Goal: Information Seeking & Learning: Find specific fact

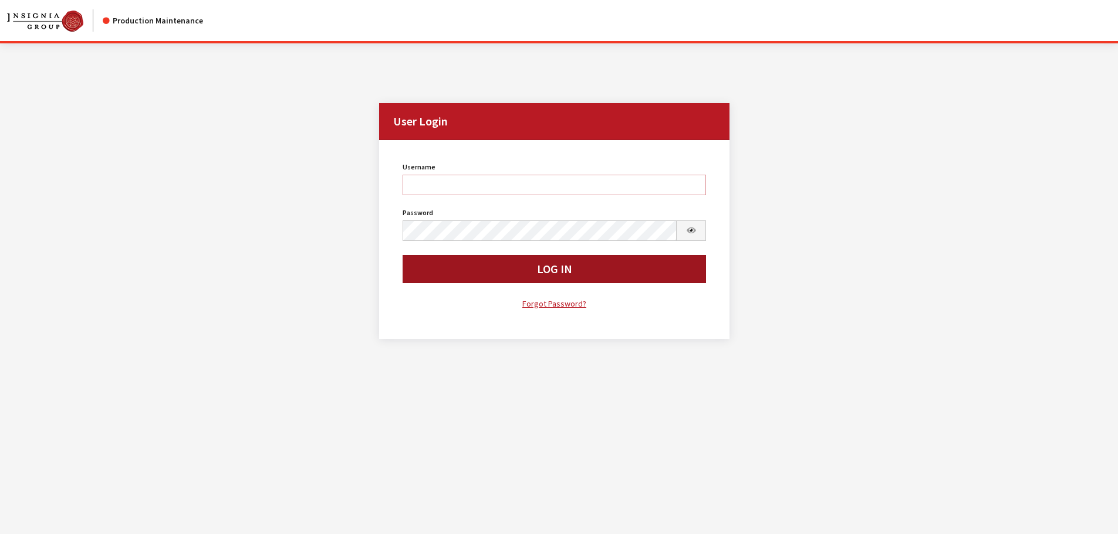
type input "kdorton"
click at [623, 269] on button "Log In" at bounding box center [554, 269] width 304 height 28
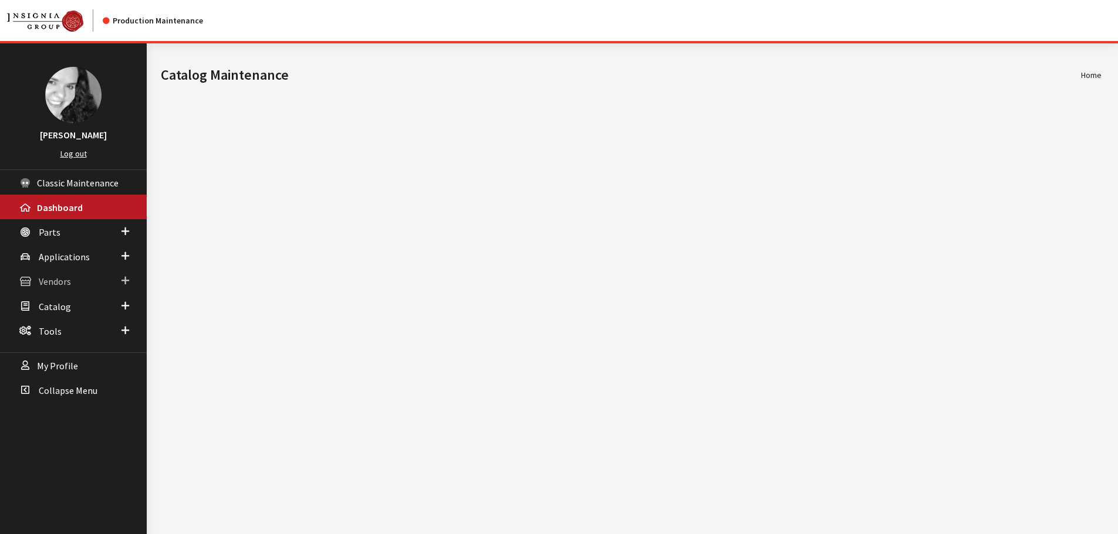
drag, startPoint x: 0, startPoint y: 0, endPoint x: 57, endPoint y: 282, distance: 287.9
click at [57, 282] on span "Vendors" at bounding box center [55, 282] width 32 height 12
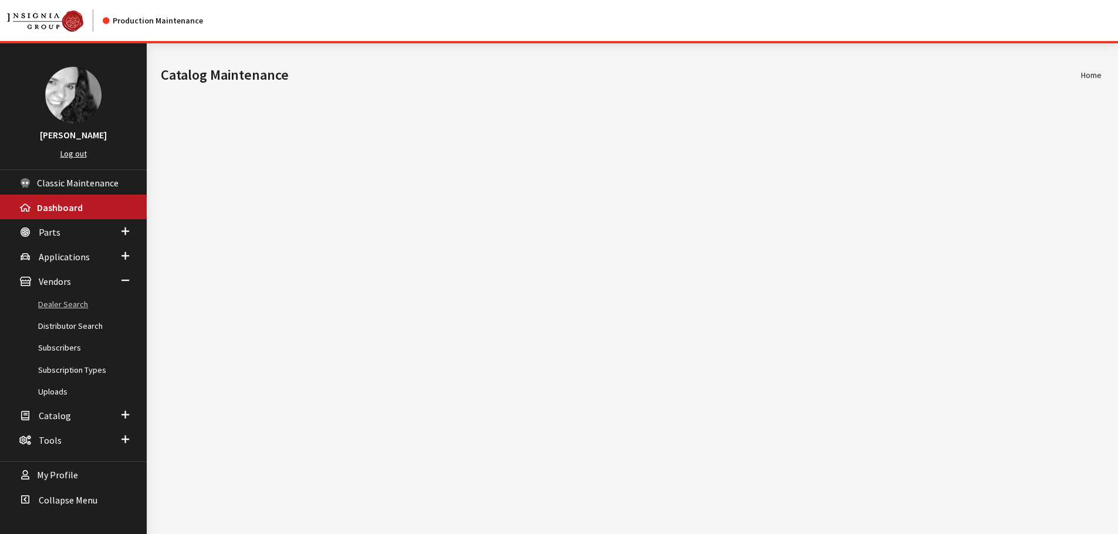
click at [61, 303] on link "Dealer Search" at bounding box center [73, 305] width 147 height 22
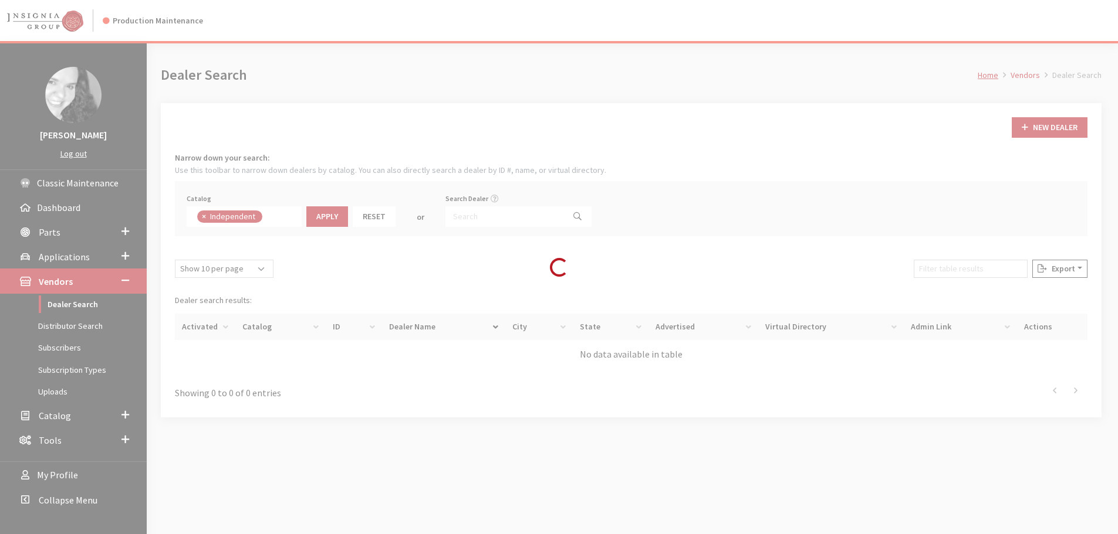
scroll to position [84, 0]
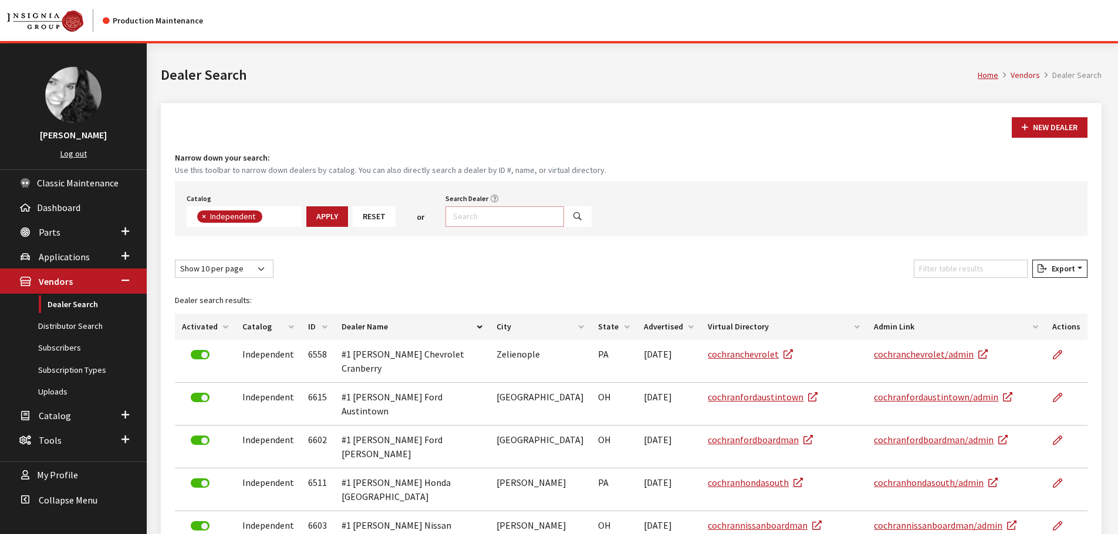
click at [461, 215] on input "Search Dealer" at bounding box center [504, 217] width 119 height 21
type input "kia"
select select
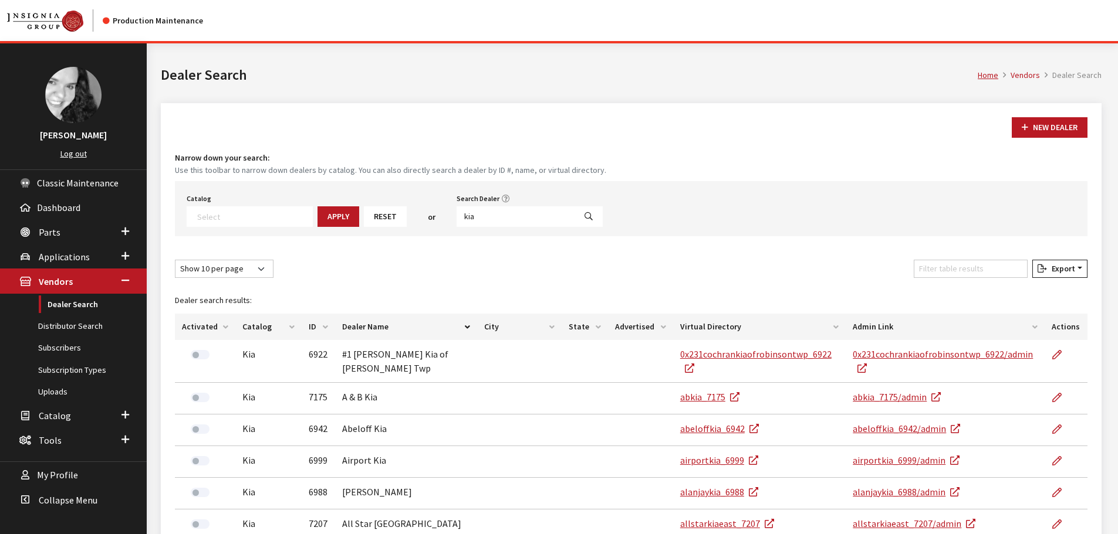
click at [204, 325] on th "Activated" at bounding box center [205, 327] width 60 height 26
click at [49, 232] on span "Parts" at bounding box center [50, 232] width 22 height 12
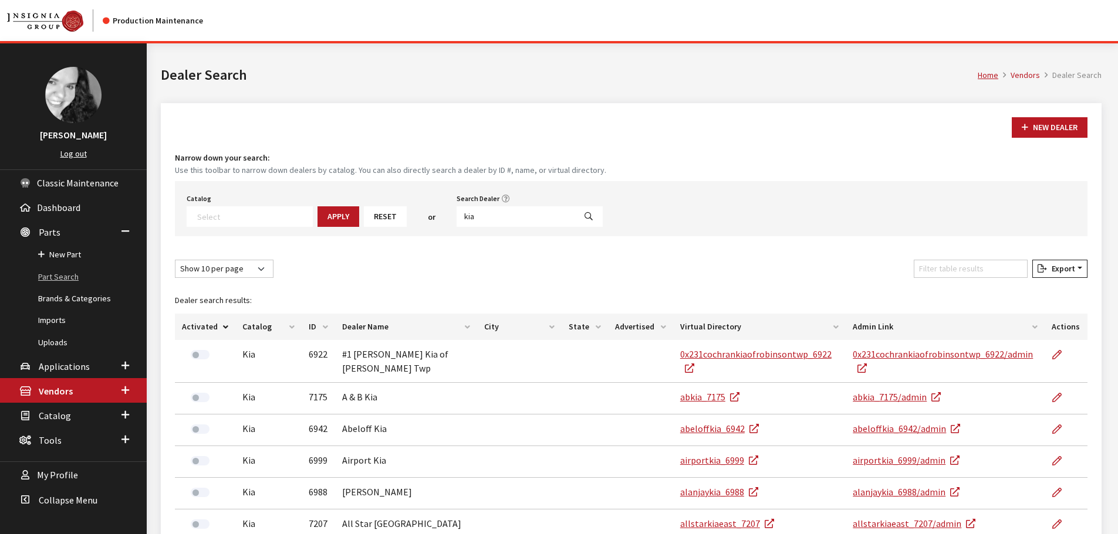
click at [55, 277] on link "Part Search" at bounding box center [73, 277] width 147 height 22
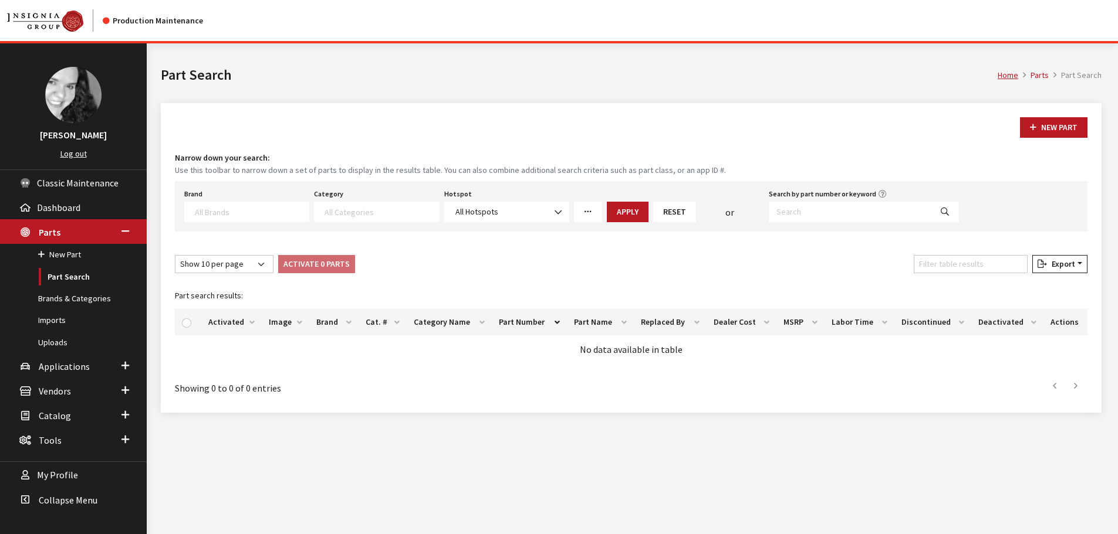
select select
click at [790, 209] on input "Search by part number or keyword" at bounding box center [850, 212] width 163 height 21
type input "l3f28au002"
select select
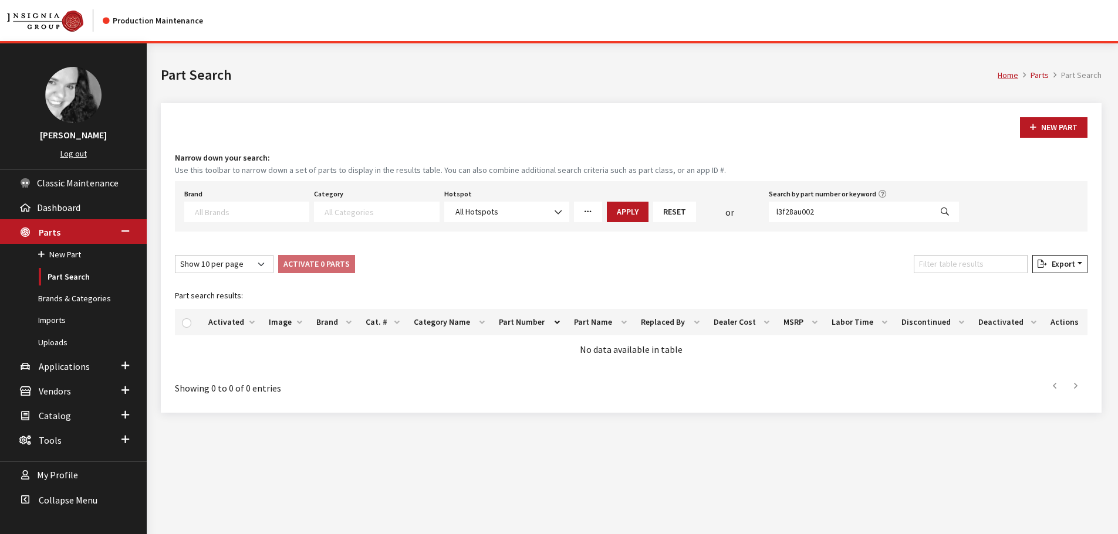
select select
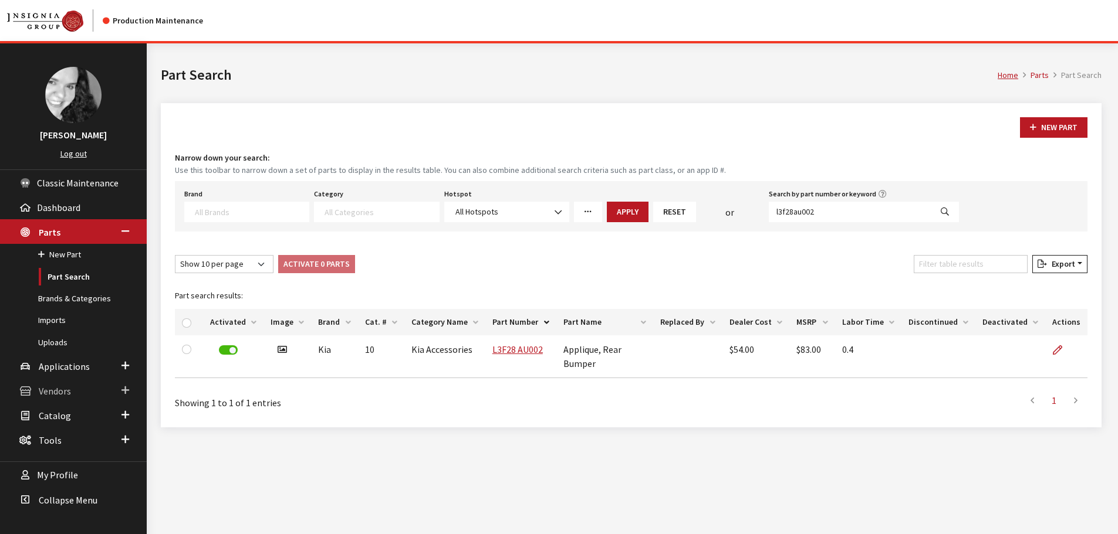
click at [62, 393] on span "Vendors" at bounding box center [55, 391] width 32 height 12
click at [55, 306] on link "Dealer Search" at bounding box center [73, 305] width 147 height 22
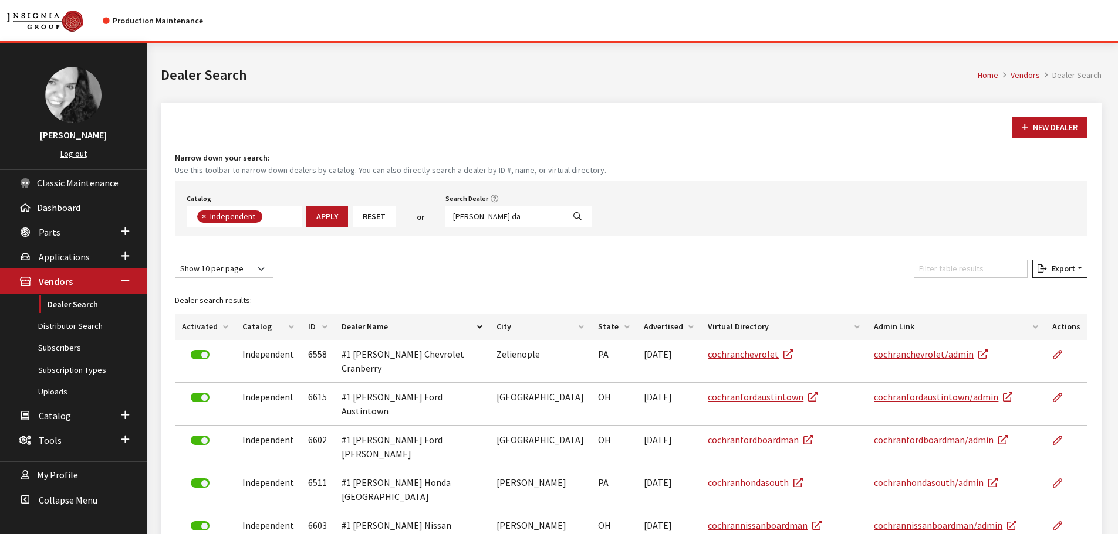
scroll to position [86, 0]
type input "[PERSON_NAME]"
select select
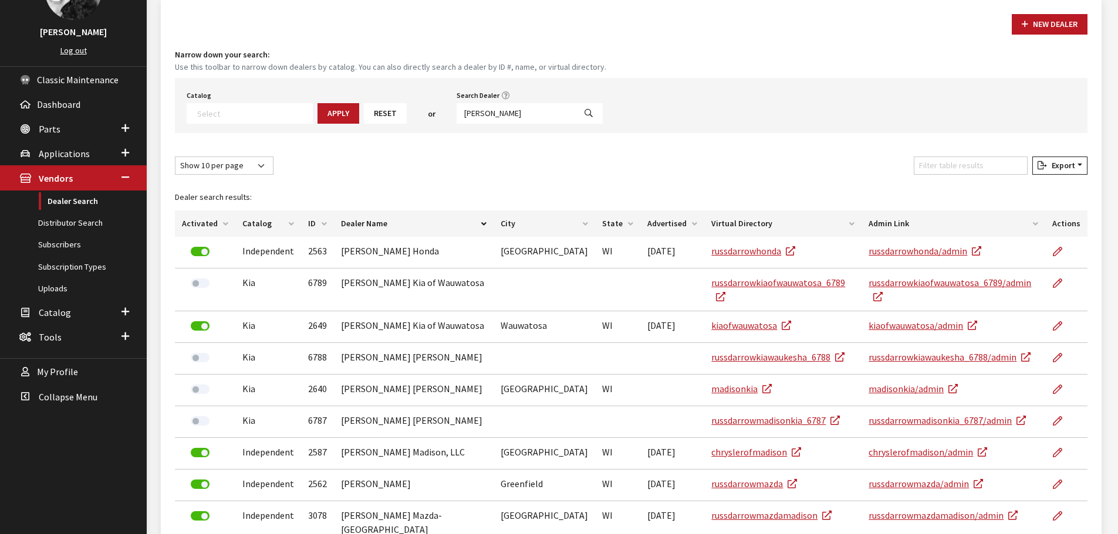
scroll to position [117, 0]
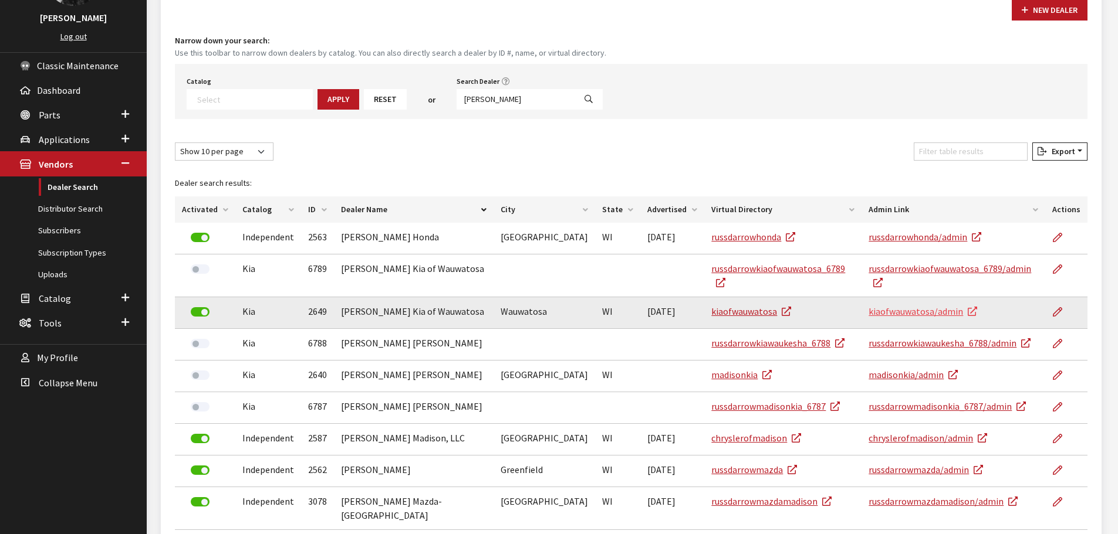
click at [923, 306] on link "kiaofwauwatosa/admin" at bounding box center [922, 312] width 109 height 12
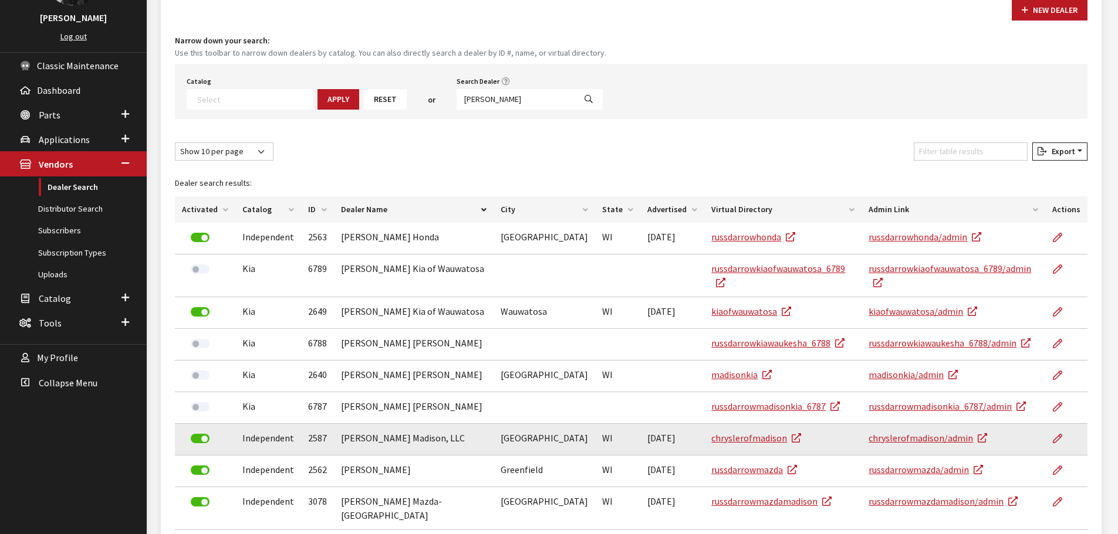
scroll to position [176, 0]
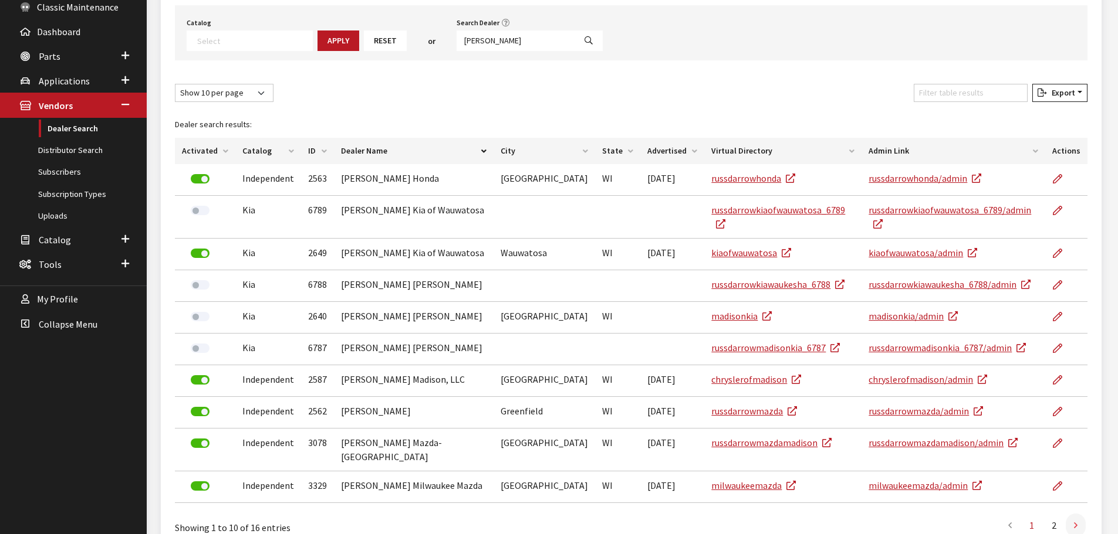
click at [1075, 522] on icon at bounding box center [1076, 526] width 4 height 9
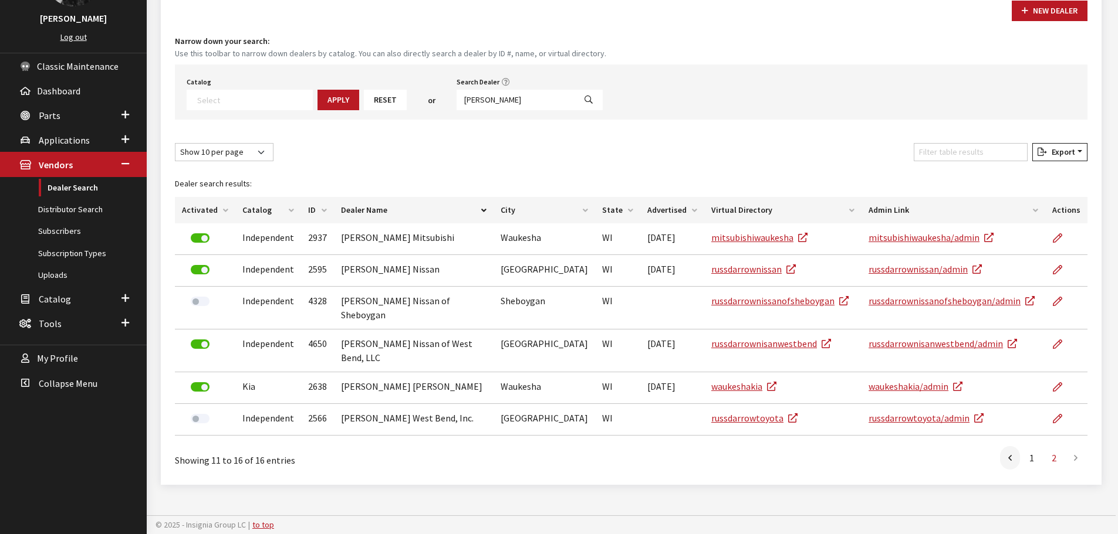
scroll to position [93, 0]
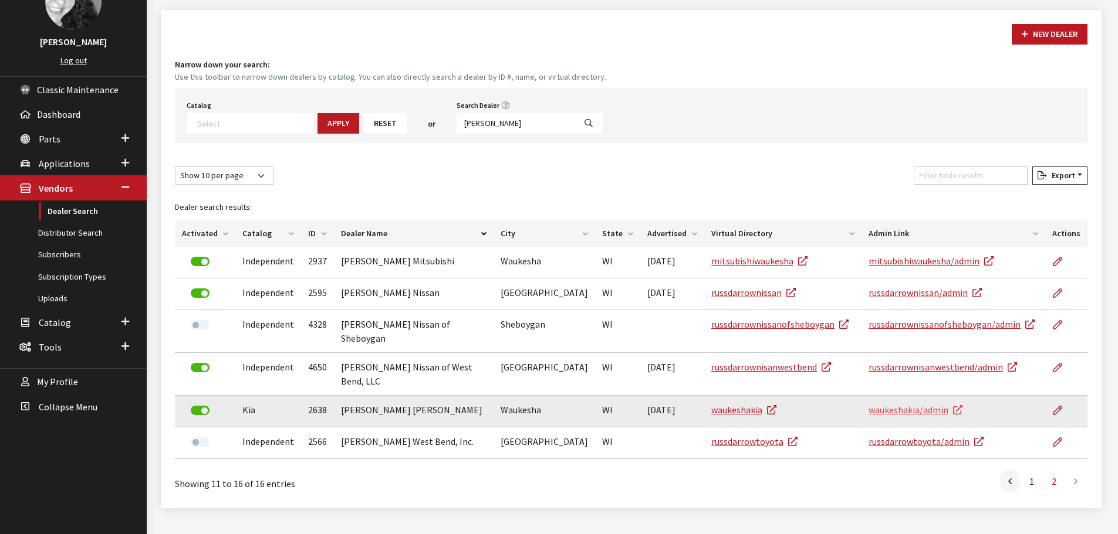
click at [911, 404] on link "waukeshakia/admin" at bounding box center [915, 410] width 94 height 12
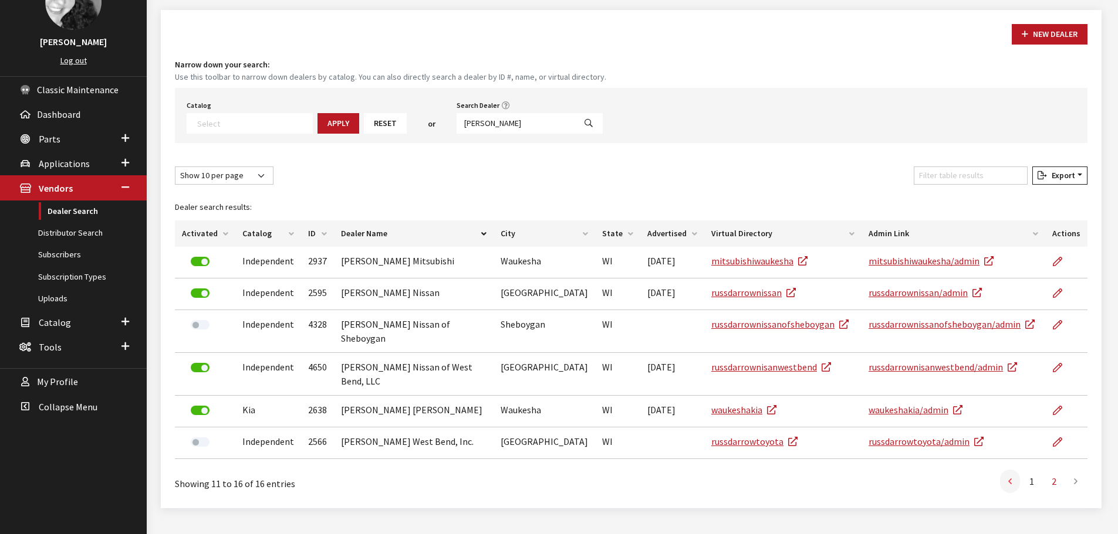
click at [1010, 478] on icon at bounding box center [1010, 482] width 4 height 9
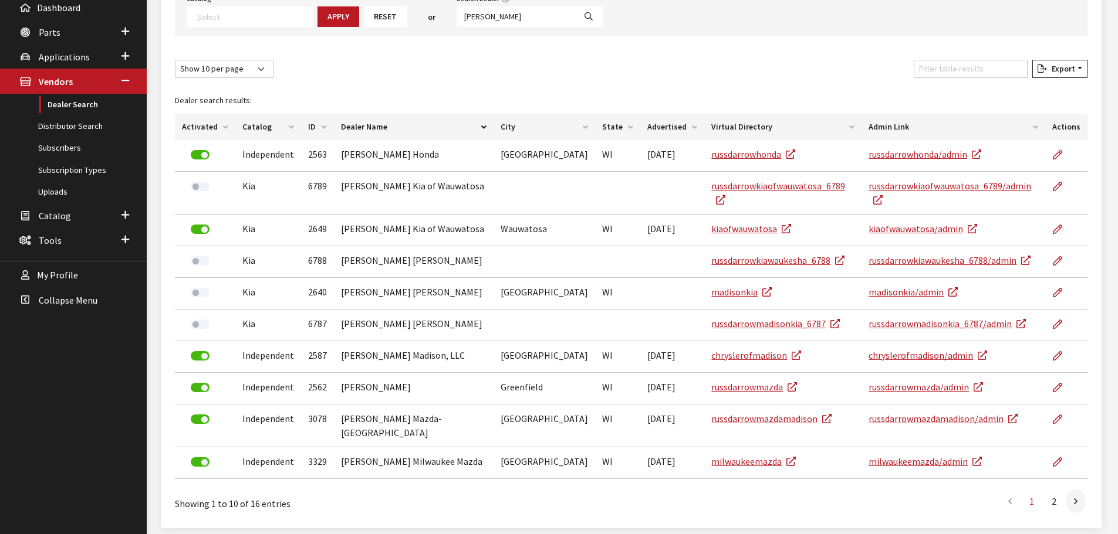
scroll to position [220, 0]
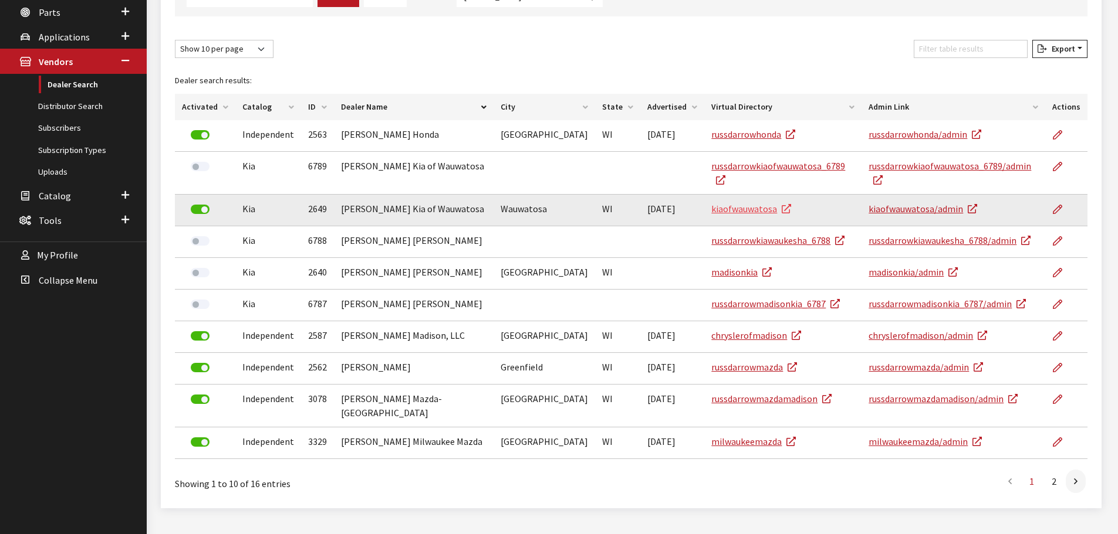
click at [743, 203] on link "kiaofwauwatosa" at bounding box center [751, 209] width 80 height 12
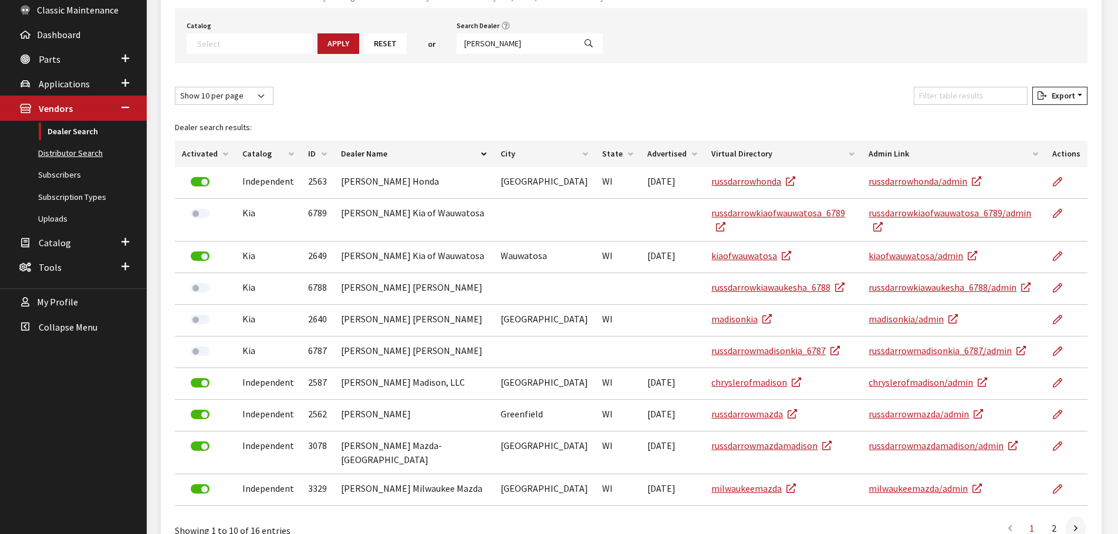
scroll to position [103, 0]
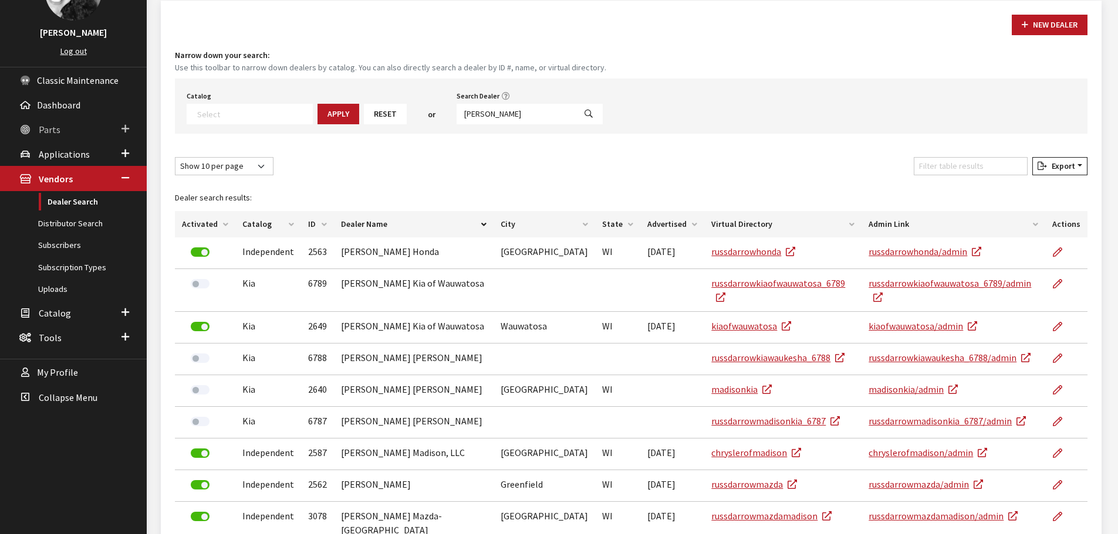
click at [52, 130] on span "Parts" at bounding box center [50, 130] width 22 height 12
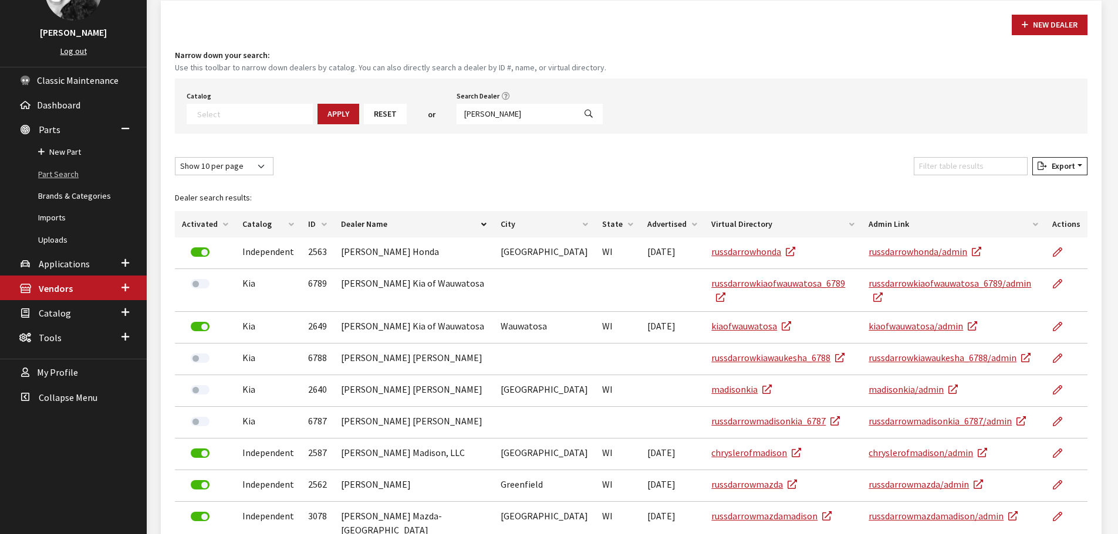
click at [65, 177] on link "Part Search" at bounding box center [73, 175] width 147 height 22
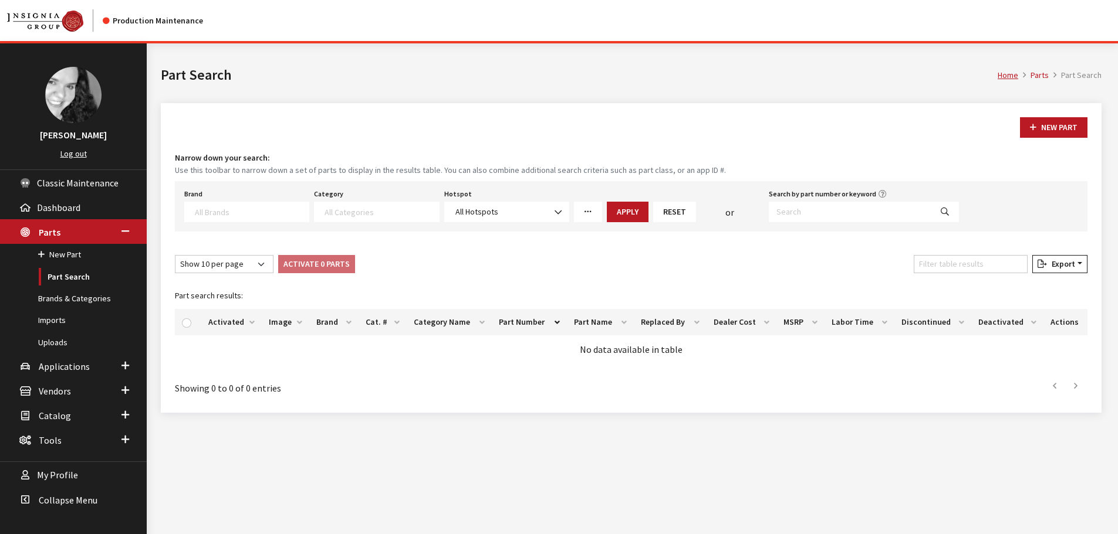
select select
click at [793, 205] on input "Search by part number or keyword" at bounding box center [850, 212] width 163 height 21
type input "s9f46ak000"
select select
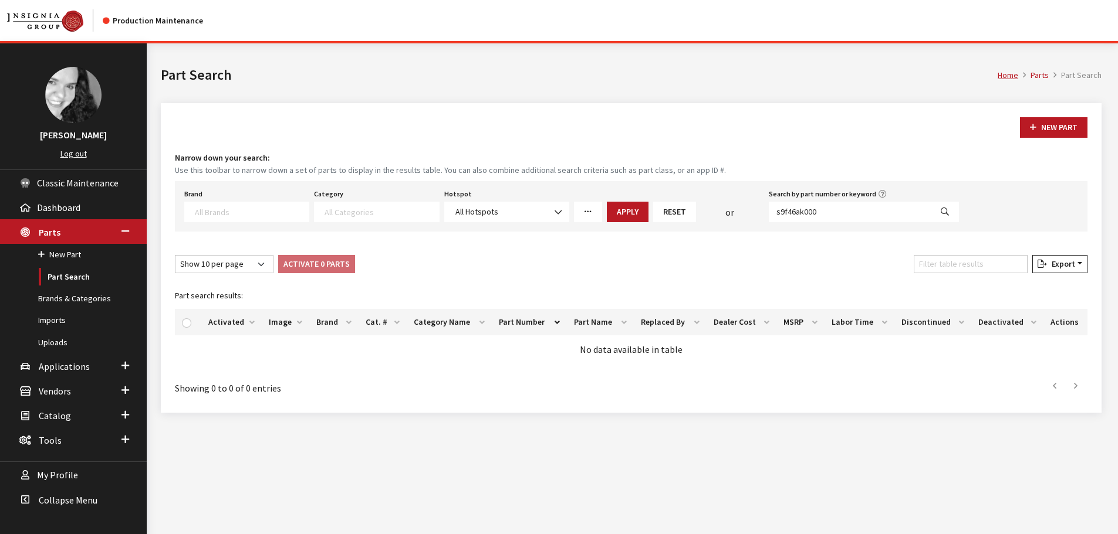
select select
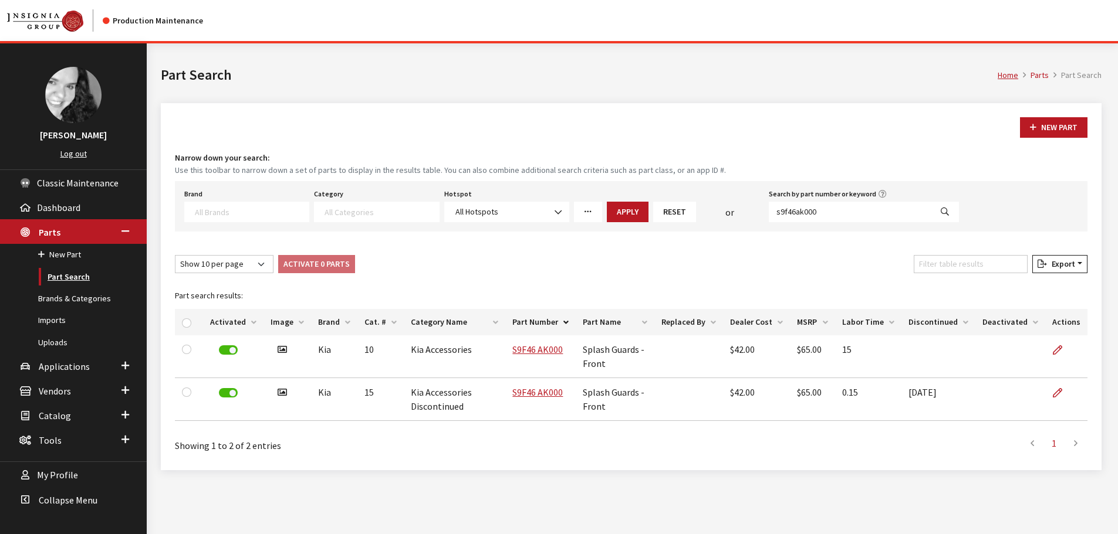
click at [67, 280] on link "Part Search" at bounding box center [73, 277] width 147 height 22
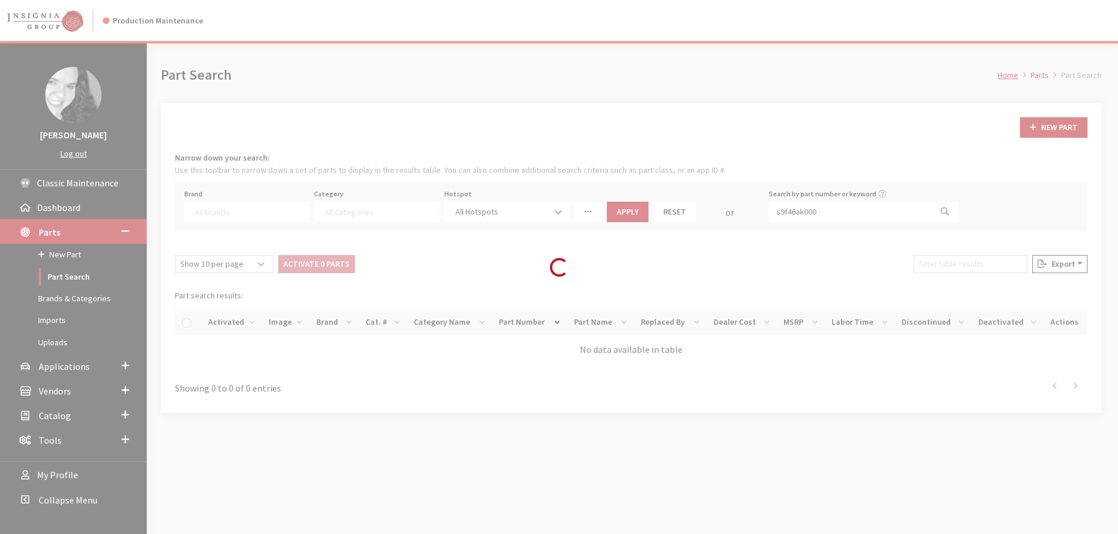
select select
click at [247, 209] on div "Loading..." at bounding box center [559, 267] width 1118 height 534
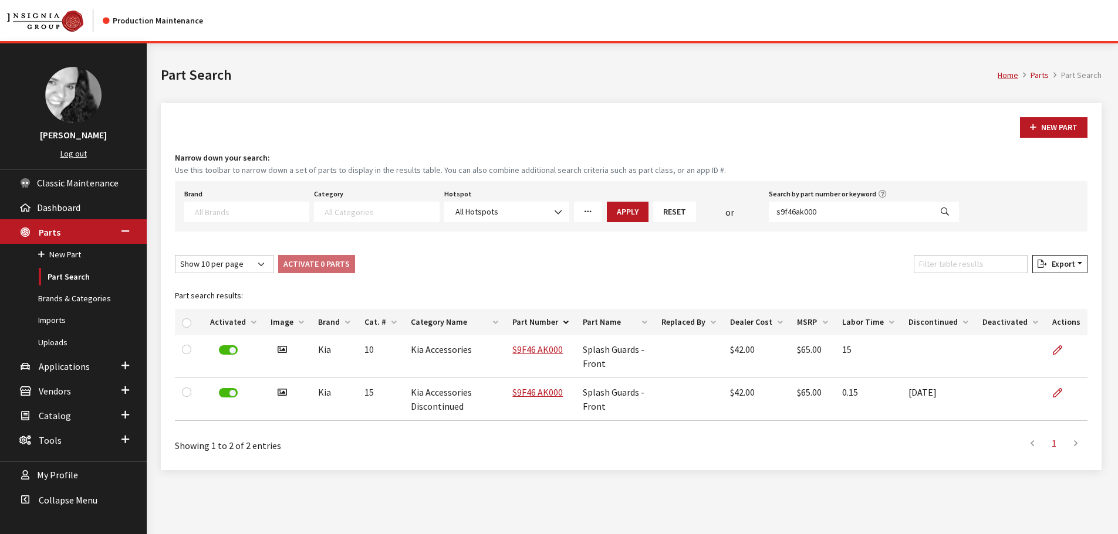
click at [247, 209] on textarea "Search" at bounding box center [252, 212] width 114 height 11
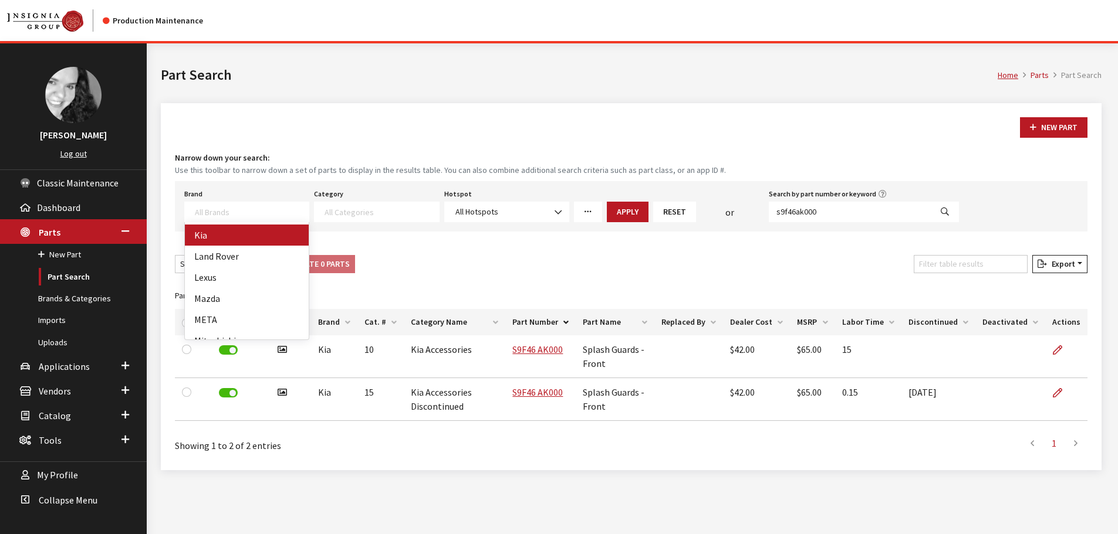
select select "58"
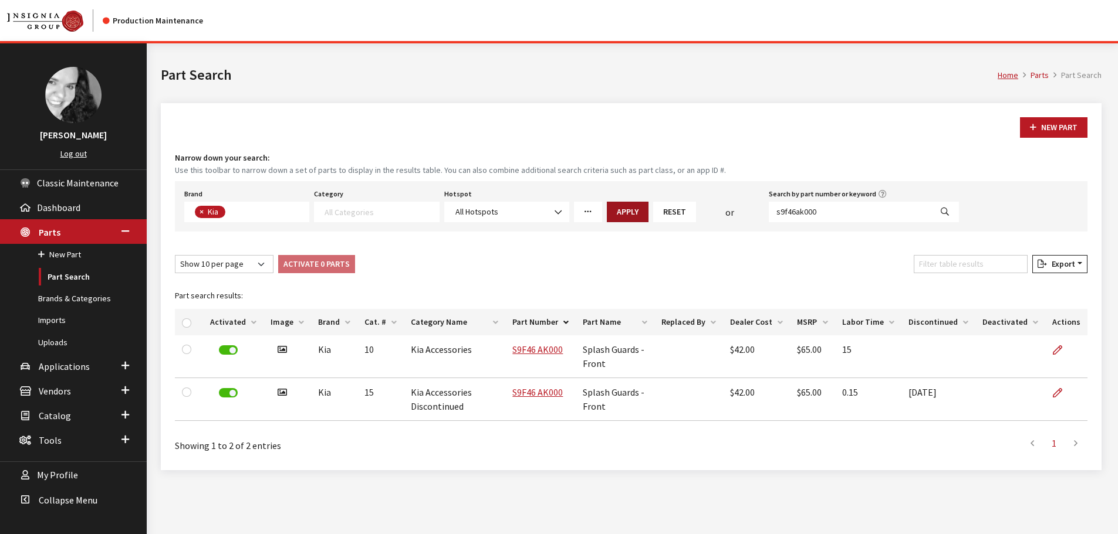
click at [635, 209] on button "Apply" at bounding box center [628, 212] width 42 height 21
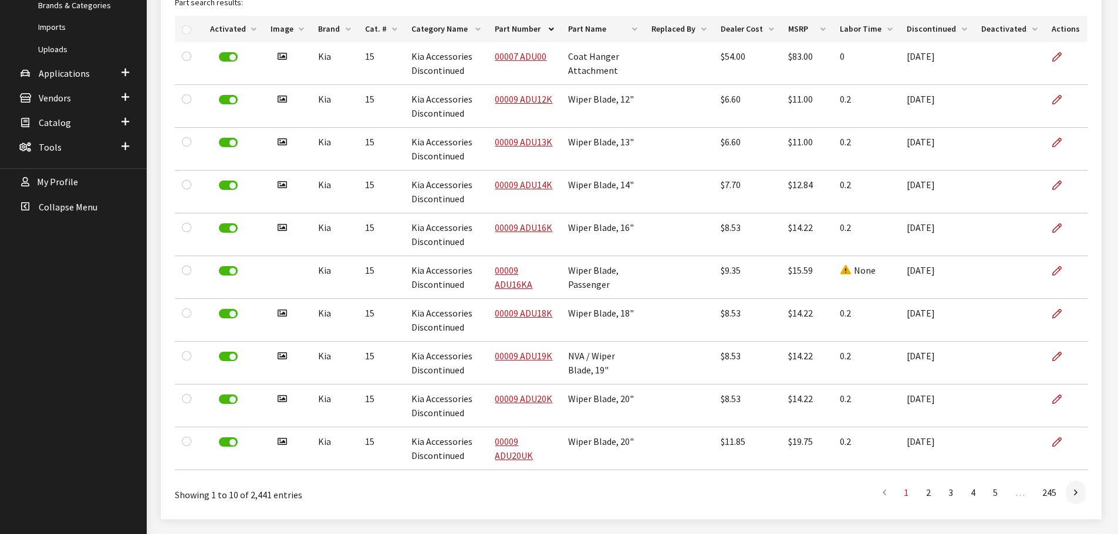
scroll to position [328, 0]
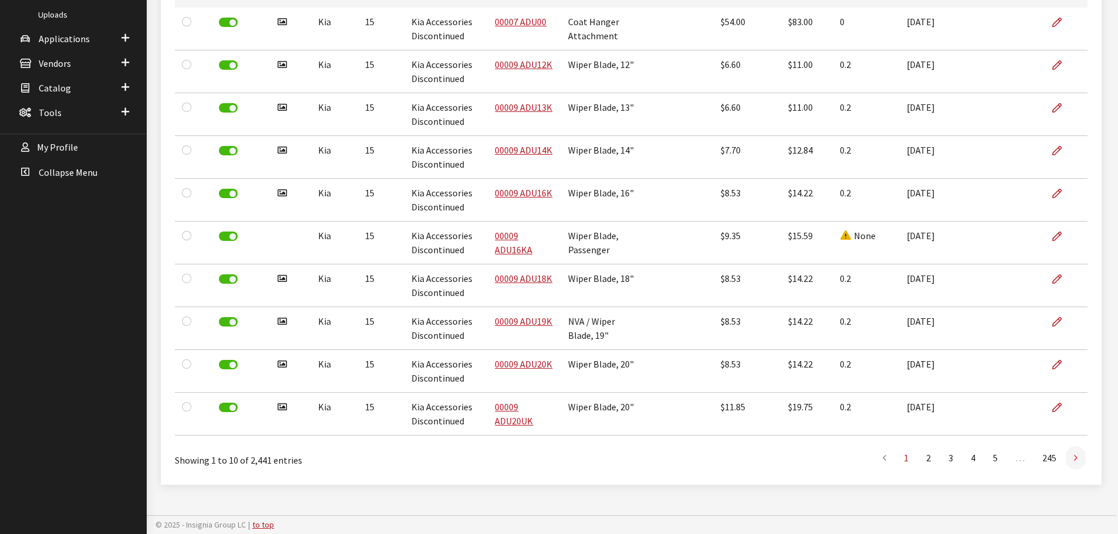
click at [1076, 458] on icon at bounding box center [1076, 458] width 4 height 9
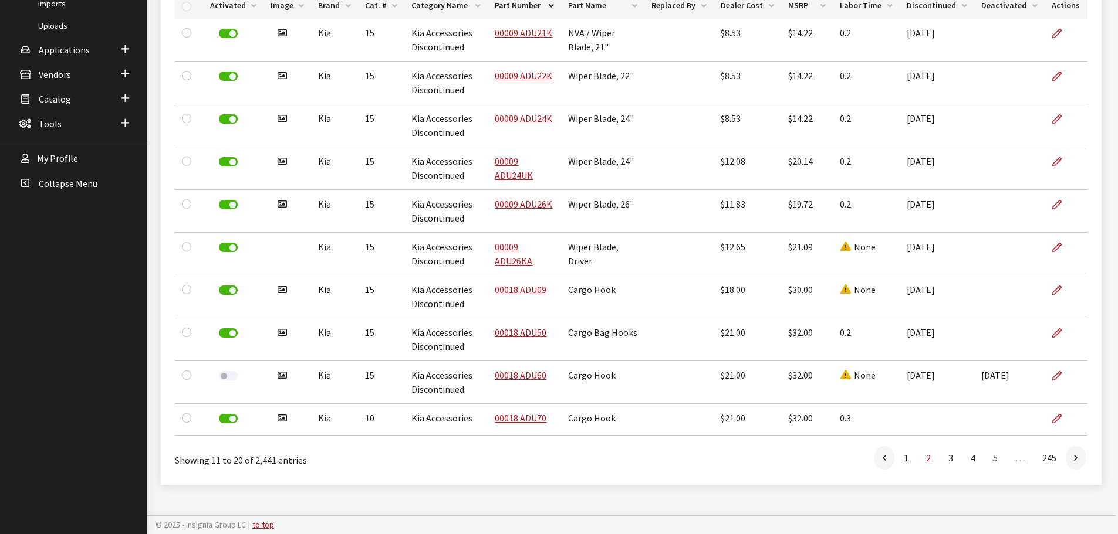
scroll to position [316, 0]
click at [1076, 458] on icon at bounding box center [1076, 459] width 4 height 9
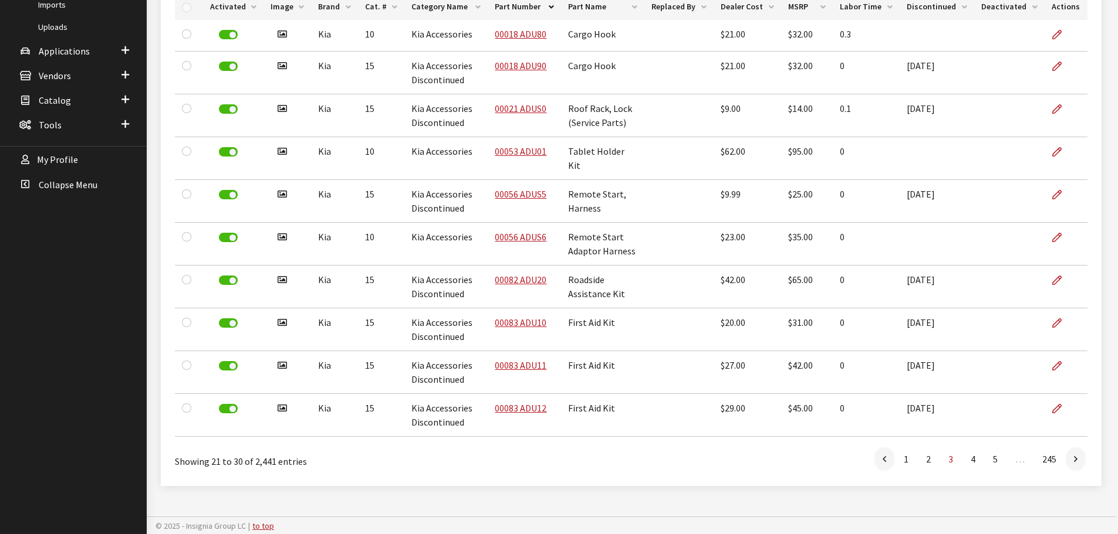
scroll to position [304, 0]
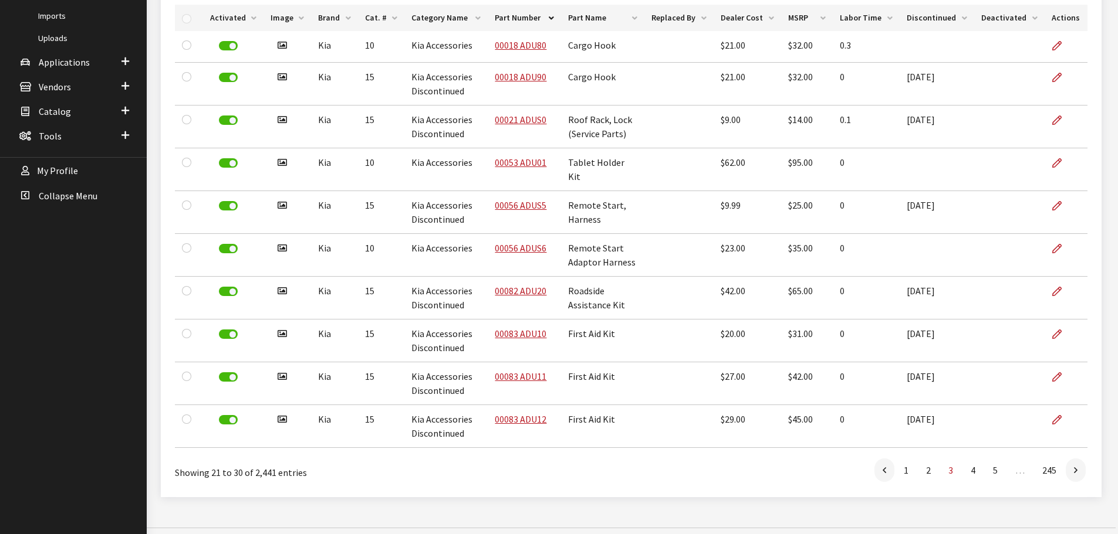
click at [1076, 466] on icon at bounding box center [1076, 470] width 4 height 9
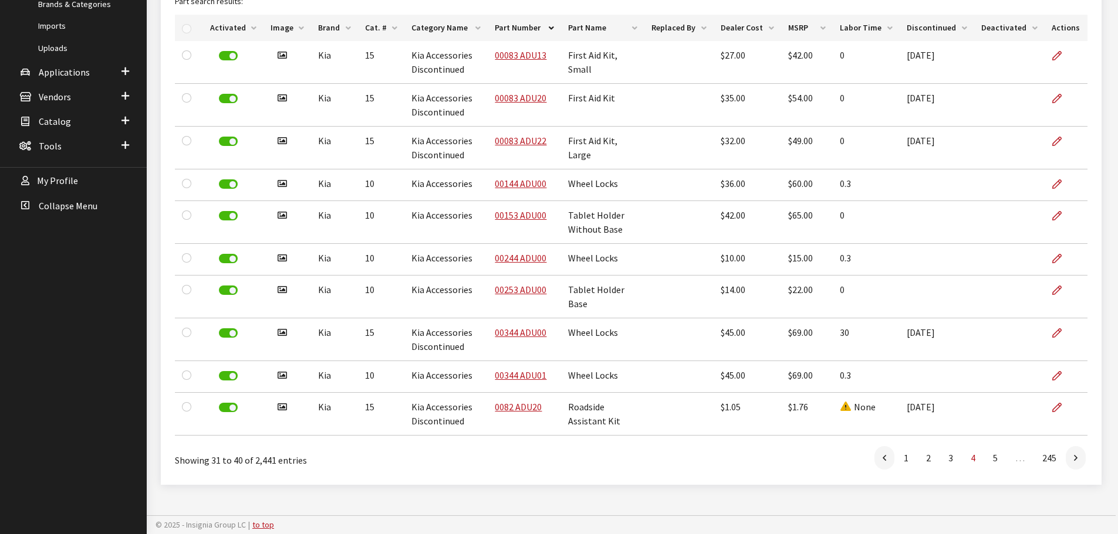
scroll to position [293, 0]
click at [1076, 458] on icon at bounding box center [1076, 459] width 4 height 9
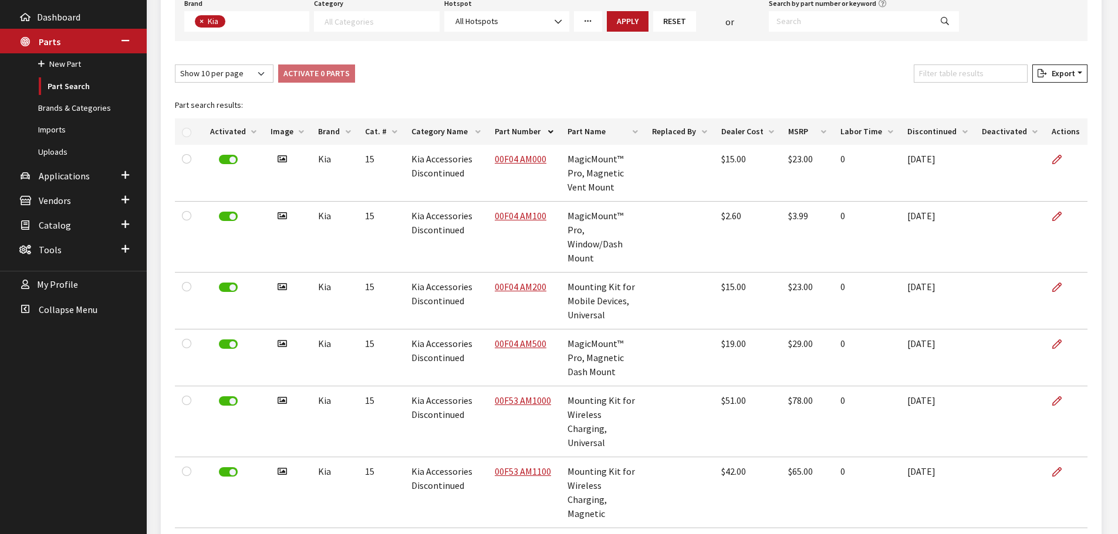
scroll to position [188, 0]
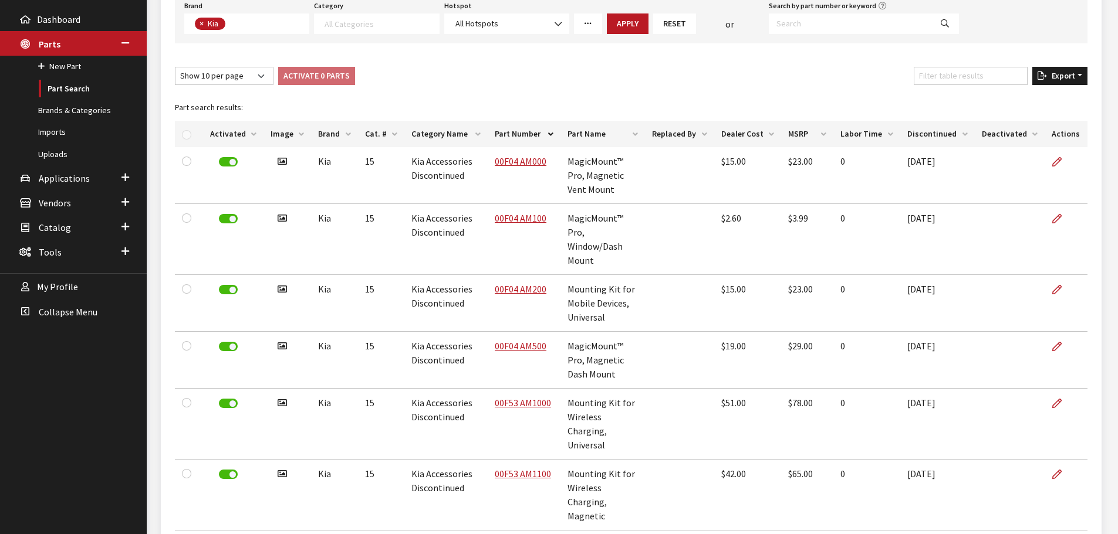
click at [1073, 76] on span "Export" at bounding box center [1061, 75] width 28 height 11
click at [1013, 100] on icon "button" at bounding box center [1010, 100] width 6 height 8
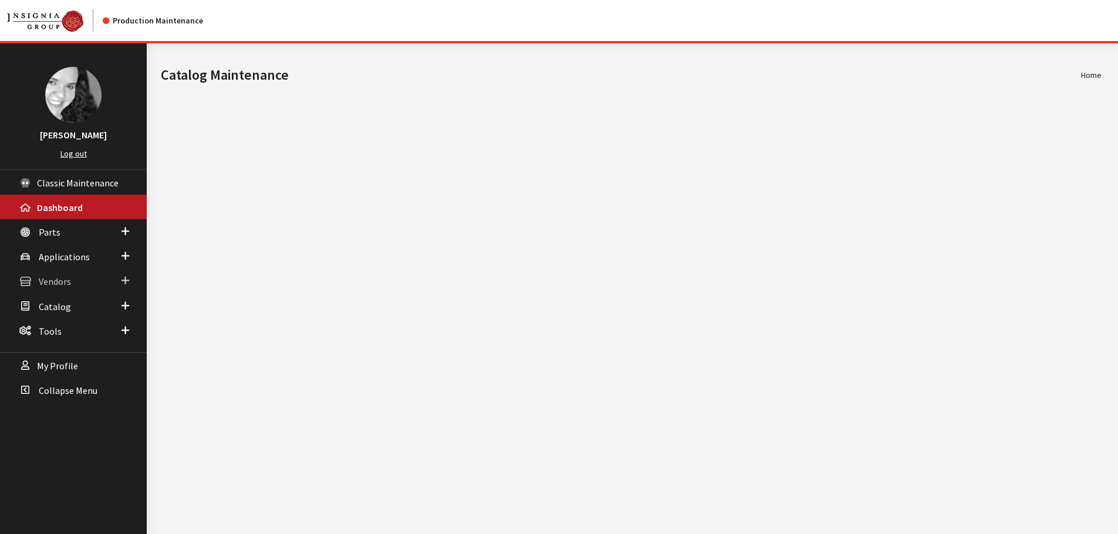
click at [58, 278] on span "Vendors" at bounding box center [55, 282] width 32 height 12
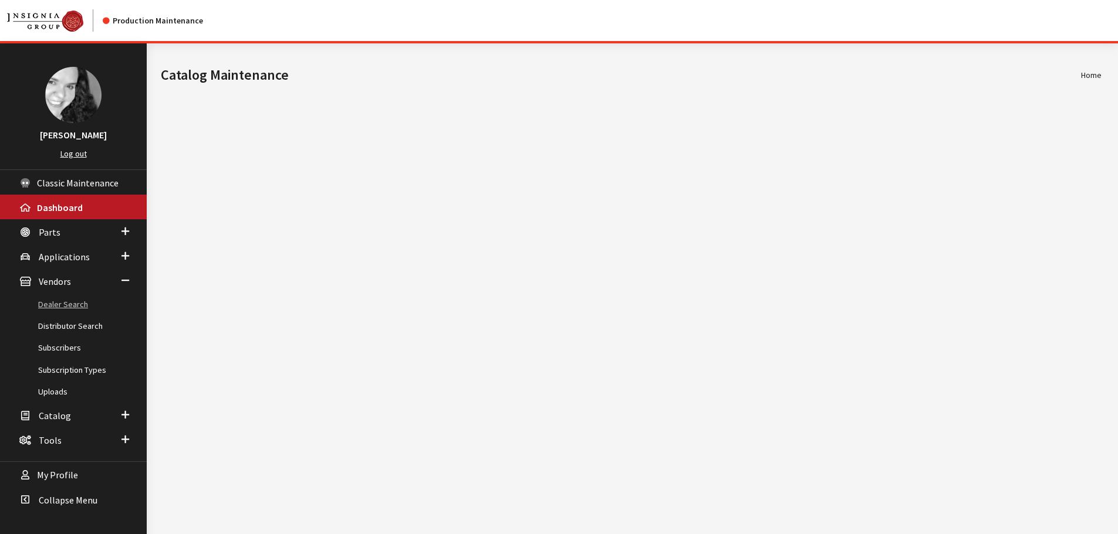
click at [61, 300] on link "Dealer Search" at bounding box center [73, 305] width 147 height 22
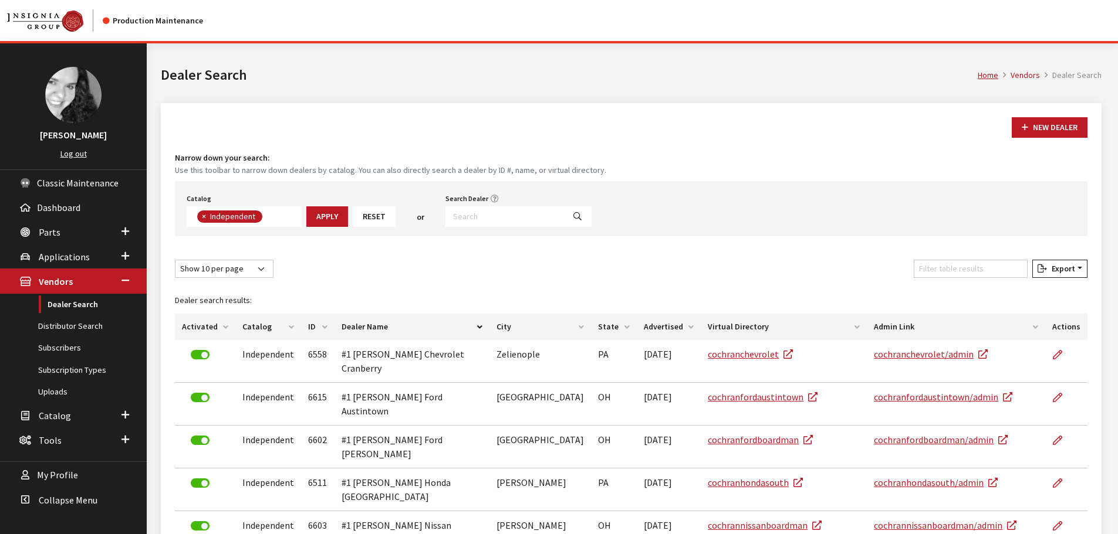
scroll to position [84, 0]
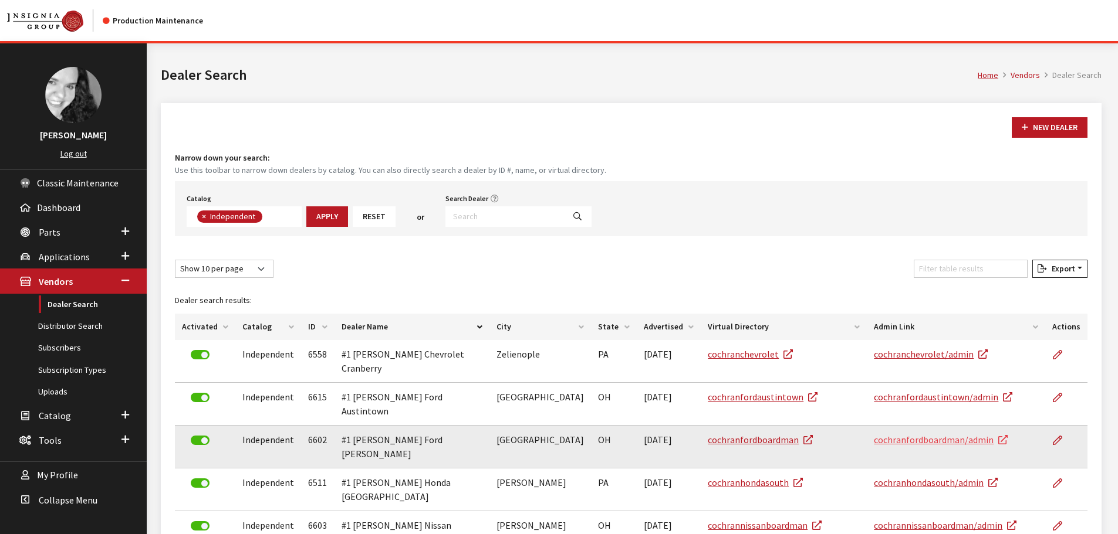
click at [967, 434] on link "cochranfordboardman/admin" at bounding box center [941, 440] width 134 height 12
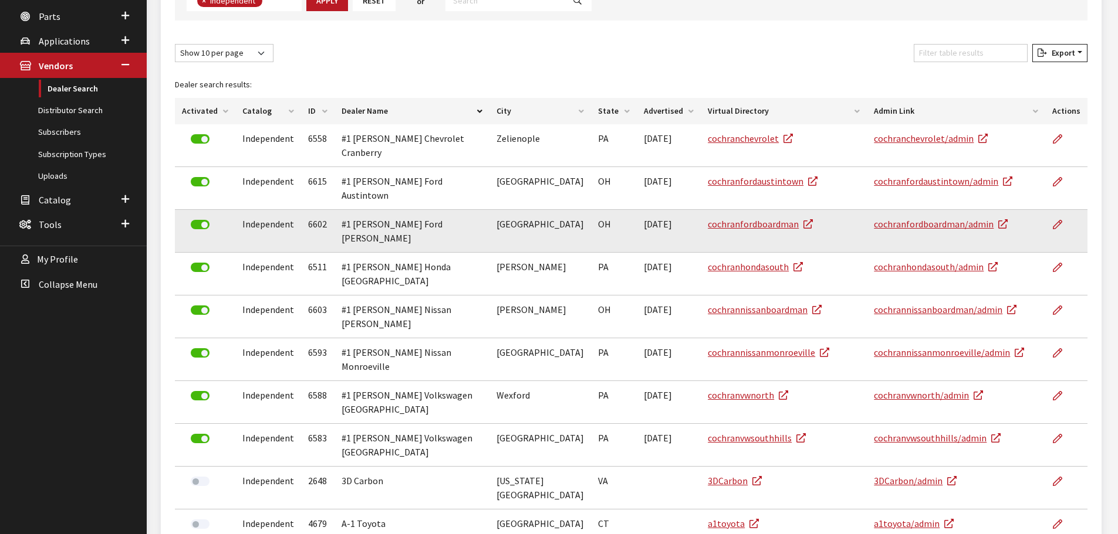
scroll to position [221, 0]
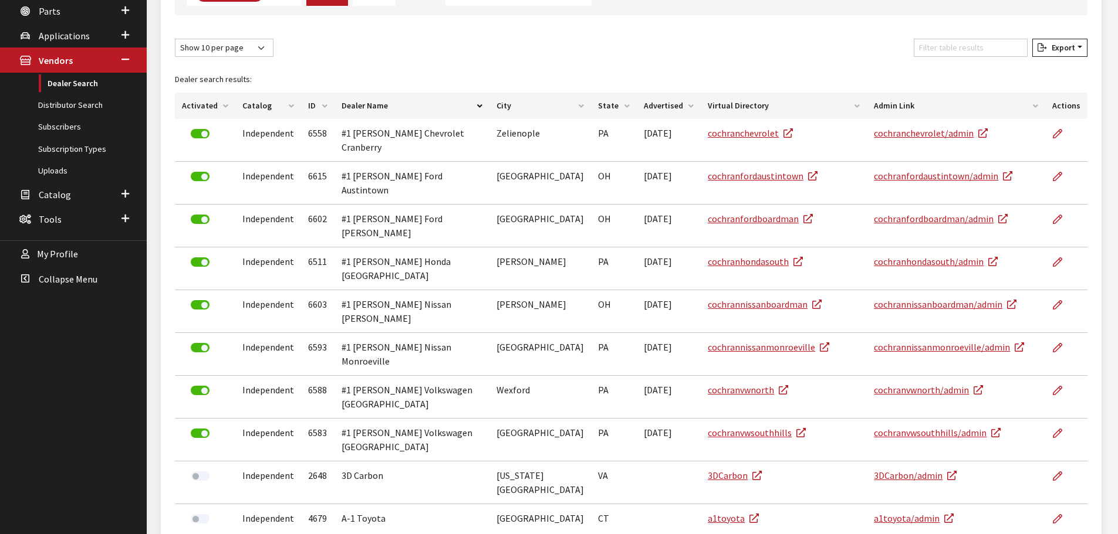
click at [209, 107] on th "Activated" at bounding box center [205, 106] width 60 height 26
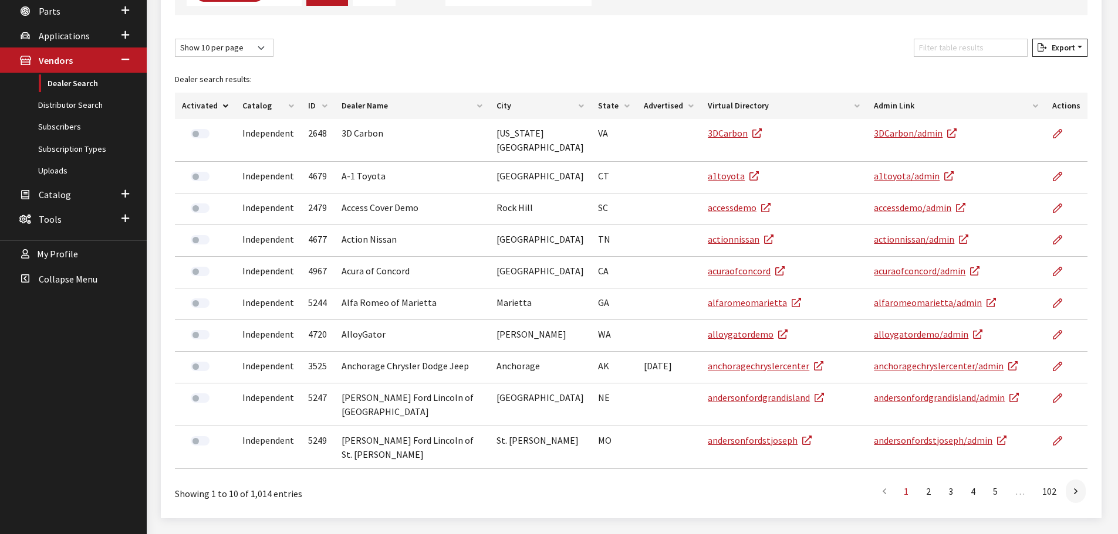
click at [209, 107] on th "Activated" at bounding box center [205, 106] width 60 height 26
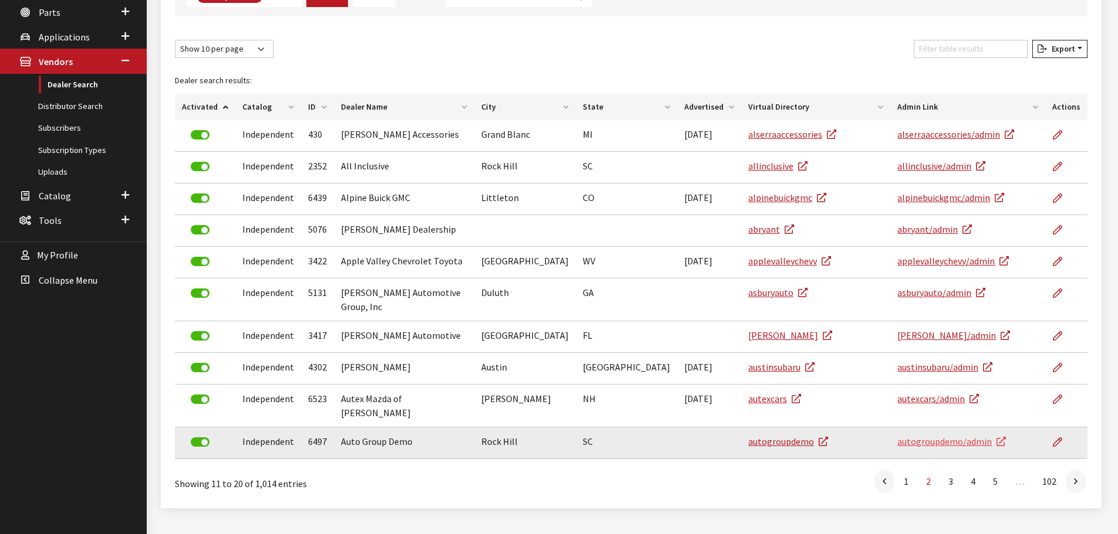
click at [901, 436] on link "autogroupdemo/admin" at bounding box center [951, 442] width 109 height 12
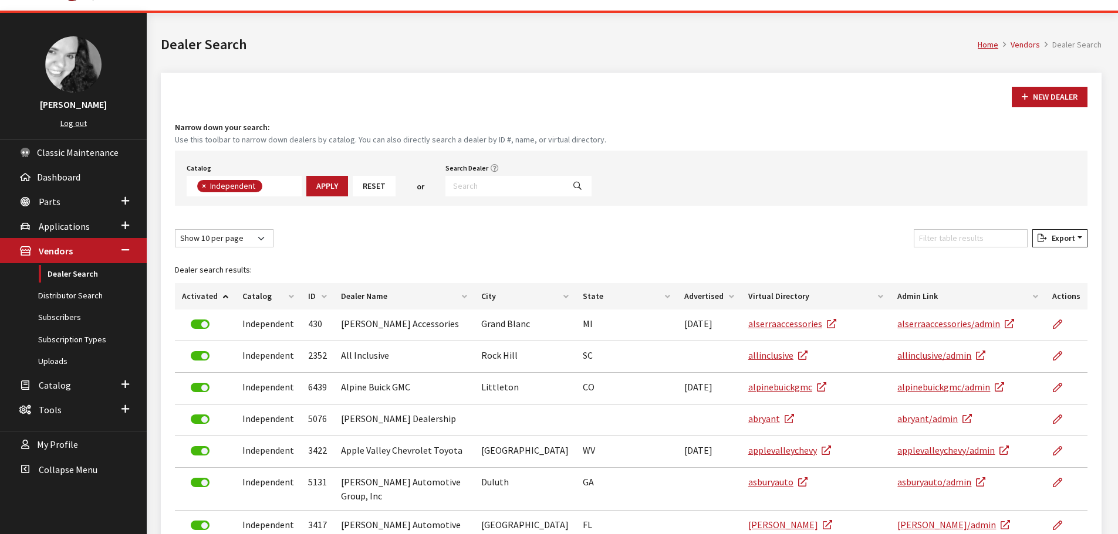
scroll to position [0, 0]
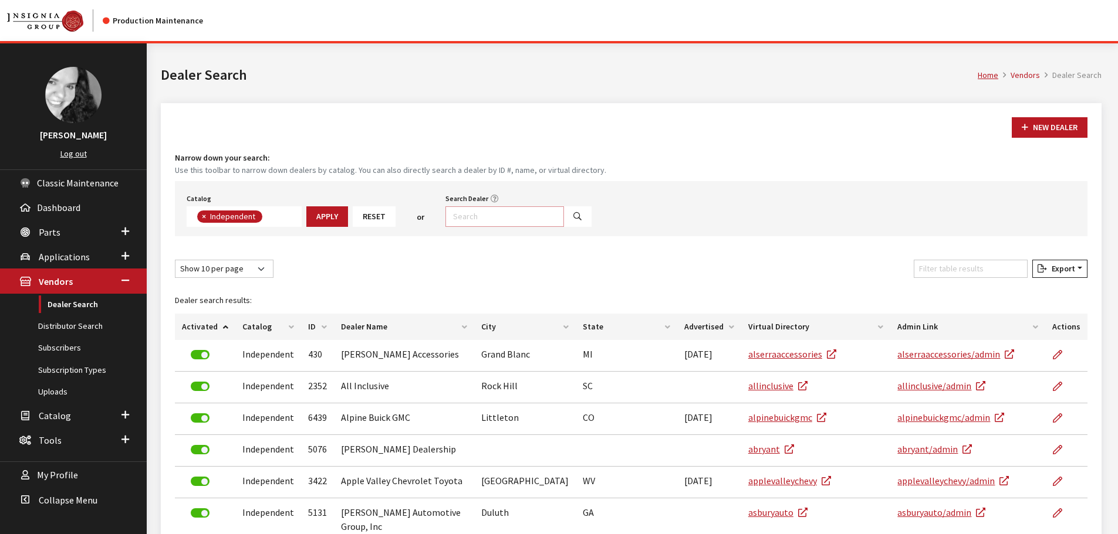
click at [503, 222] on input "Search Dealer" at bounding box center [504, 217] width 119 height 21
type input "demo"
select select
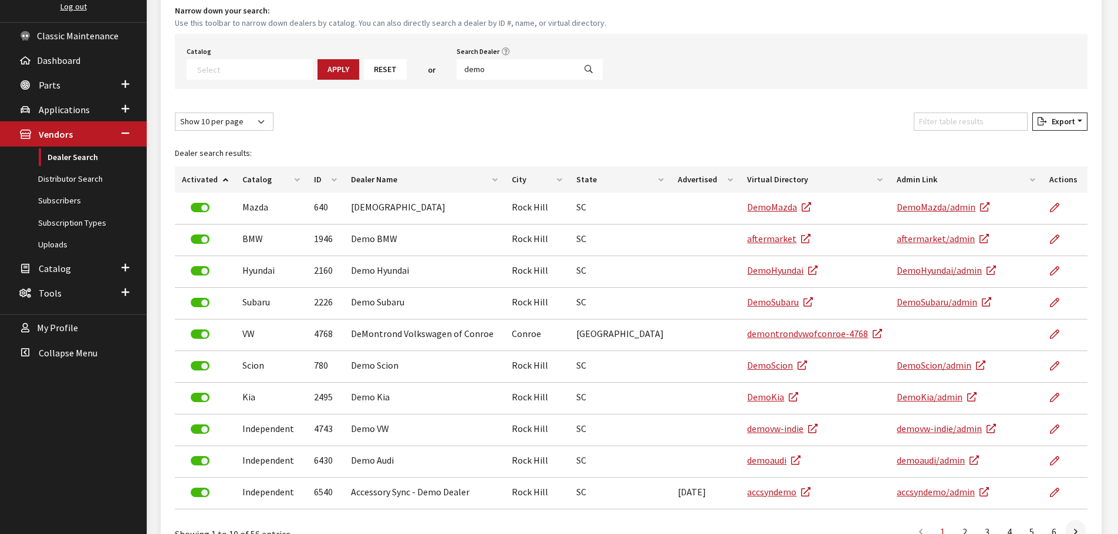
scroll to position [221, 0]
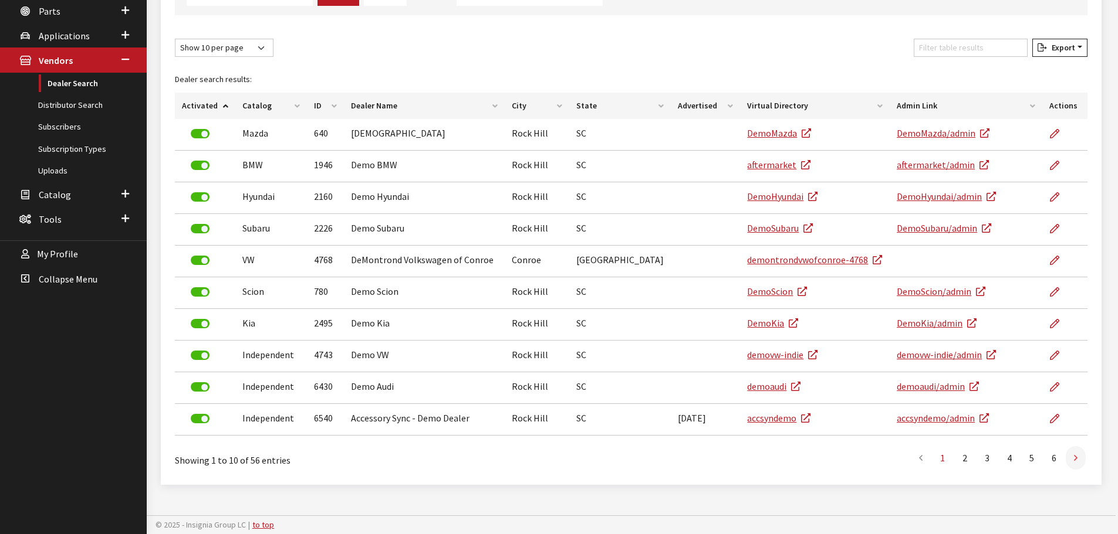
click at [1079, 456] on link at bounding box center [1075, 457] width 20 height 23
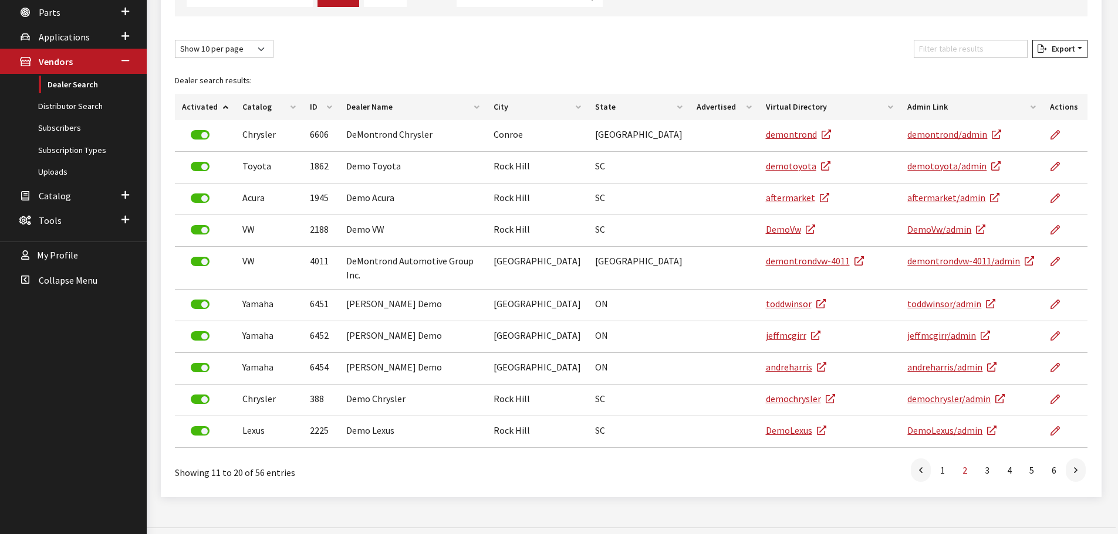
click at [1079, 459] on link at bounding box center [1075, 470] width 20 height 23
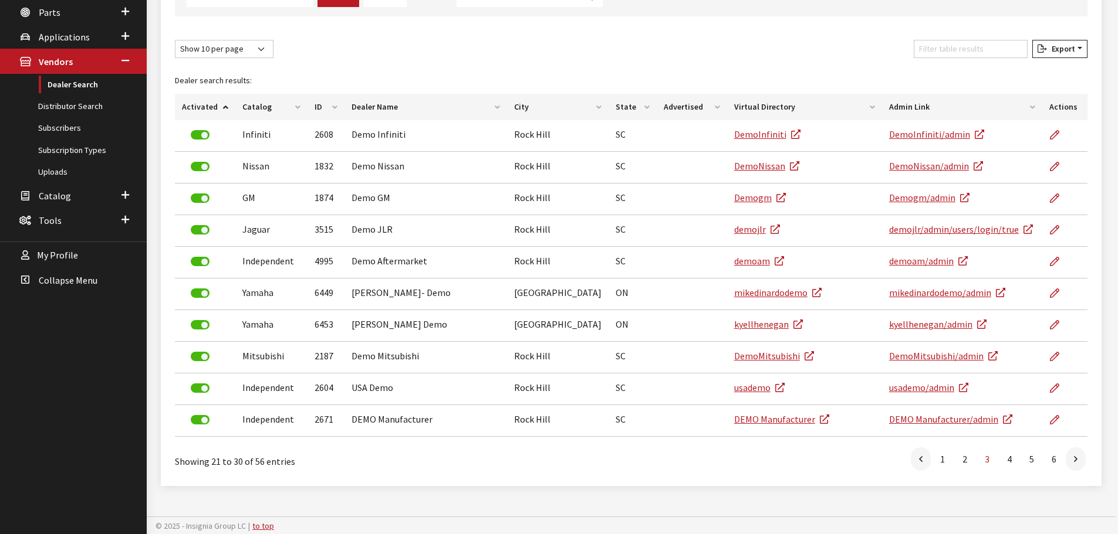
click at [1079, 456] on link at bounding box center [1075, 459] width 20 height 23
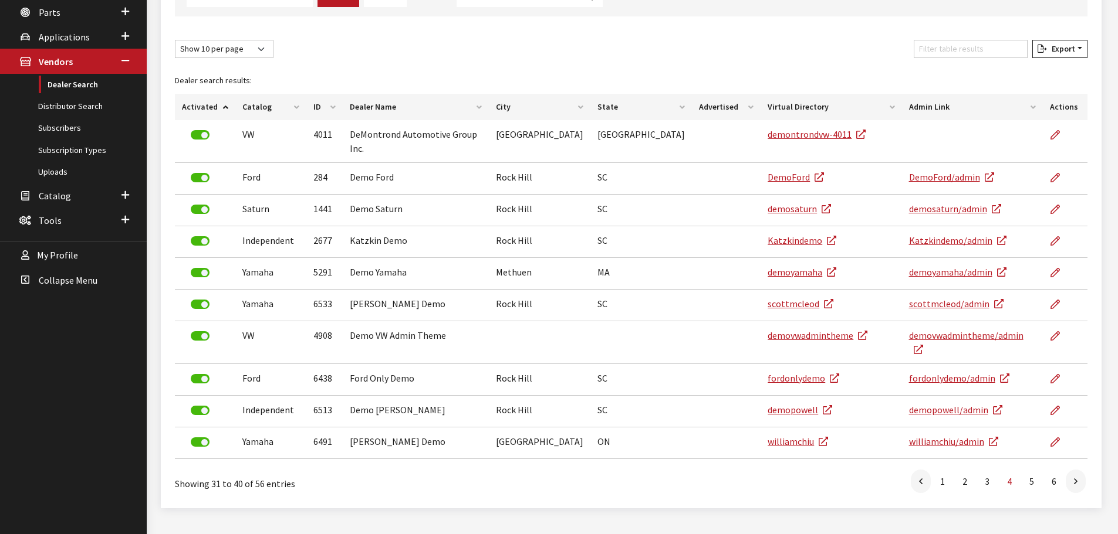
click at [1079, 470] on link at bounding box center [1075, 481] width 20 height 23
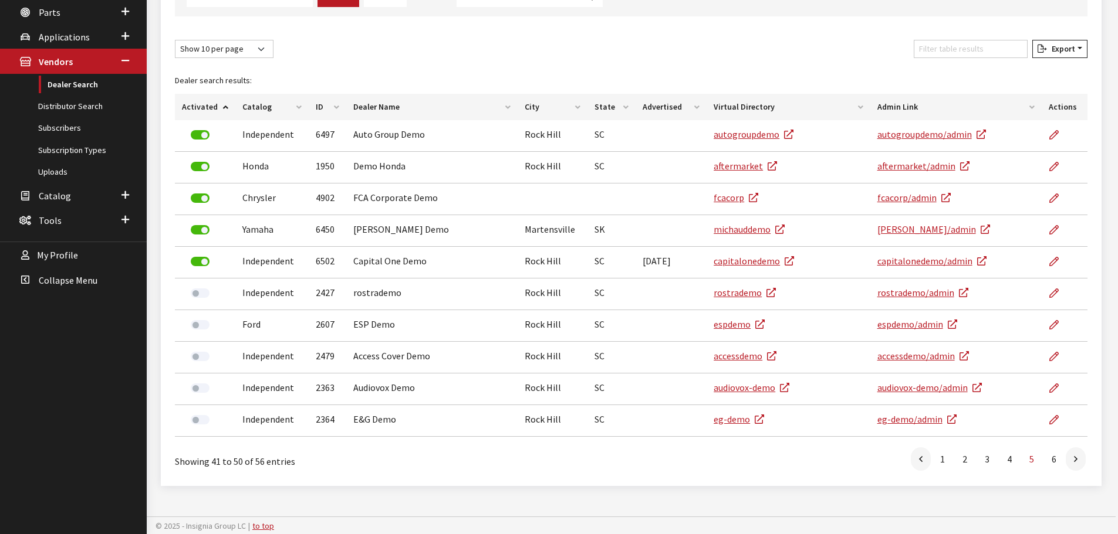
click at [1079, 456] on link at bounding box center [1075, 459] width 20 height 23
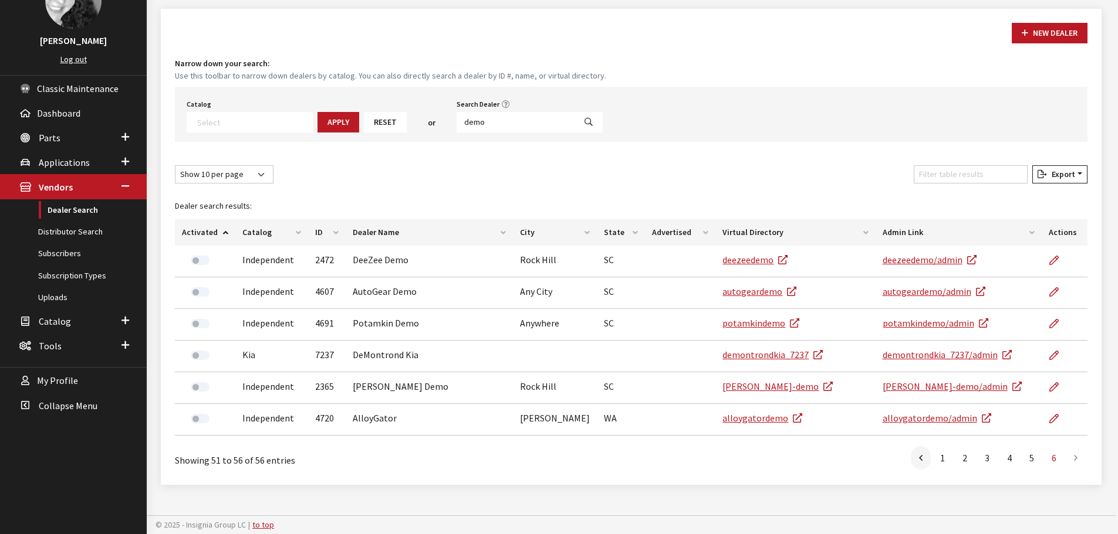
scroll to position [93, 0]
click at [500, 122] on input "demo" at bounding box center [515, 123] width 119 height 21
type input "[PERSON_NAME]"
select select
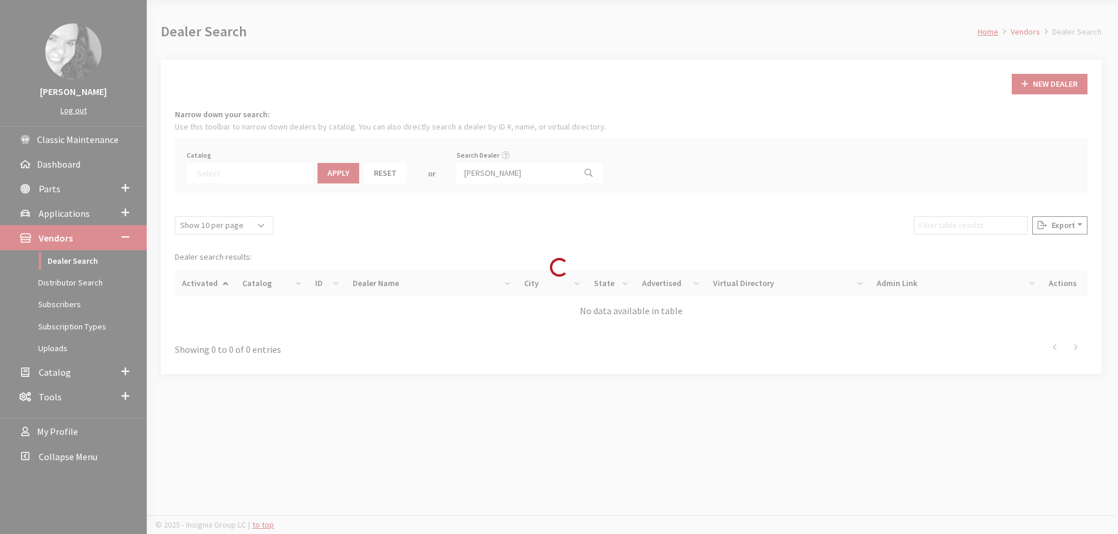
scroll to position [43, 0]
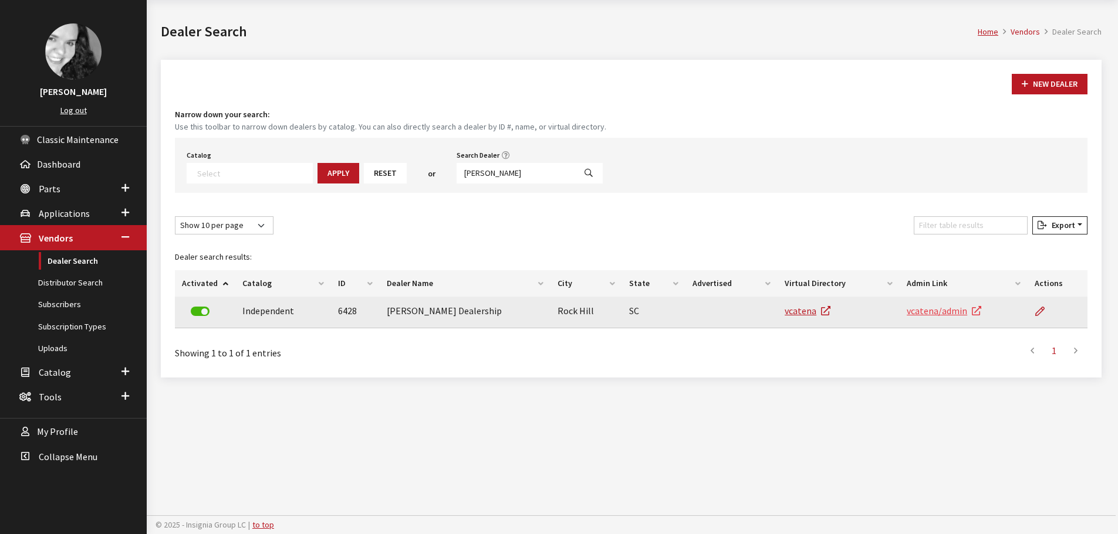
click at [938, 314] on link "vcatena/admin" at bounding box center [943, 311] width 75 height 12
